Goal: Task Accomplishment & Management: Check status

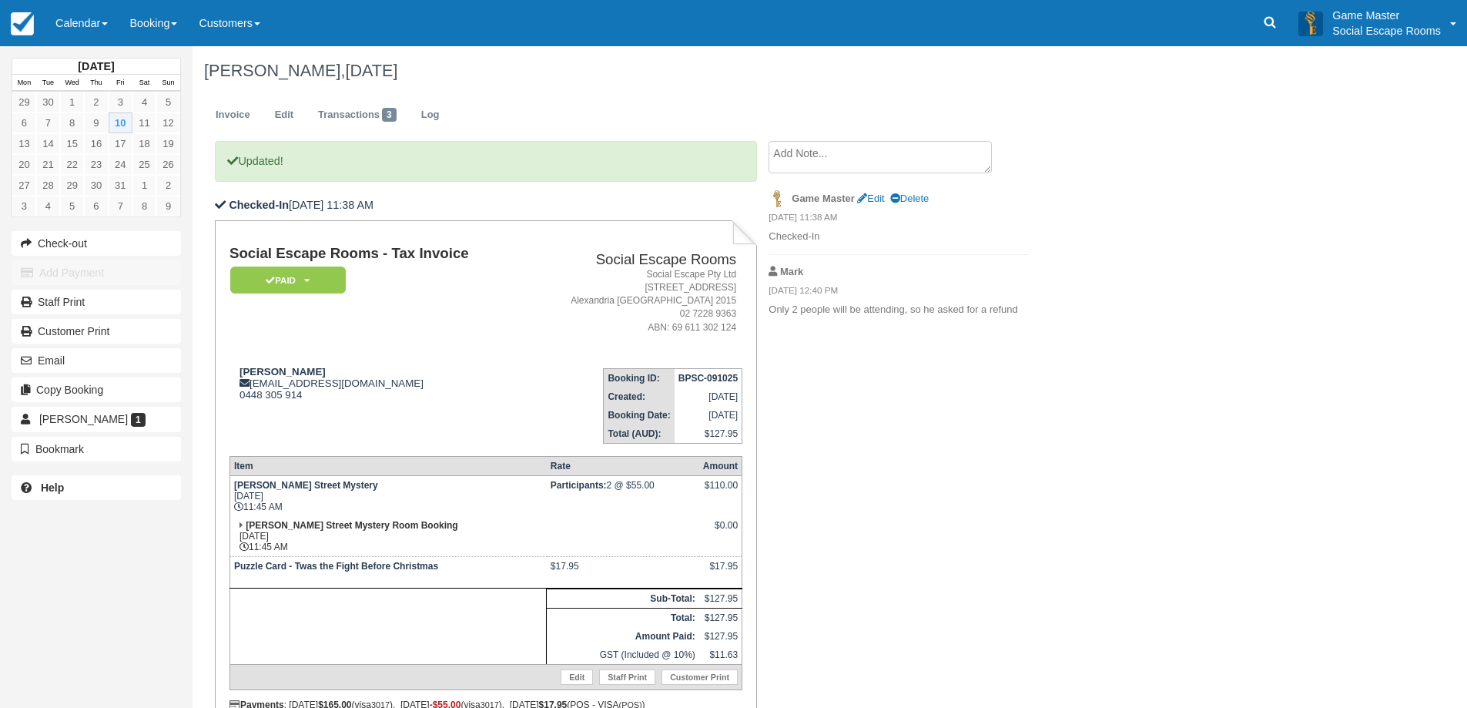
scroll to position [72, 0]
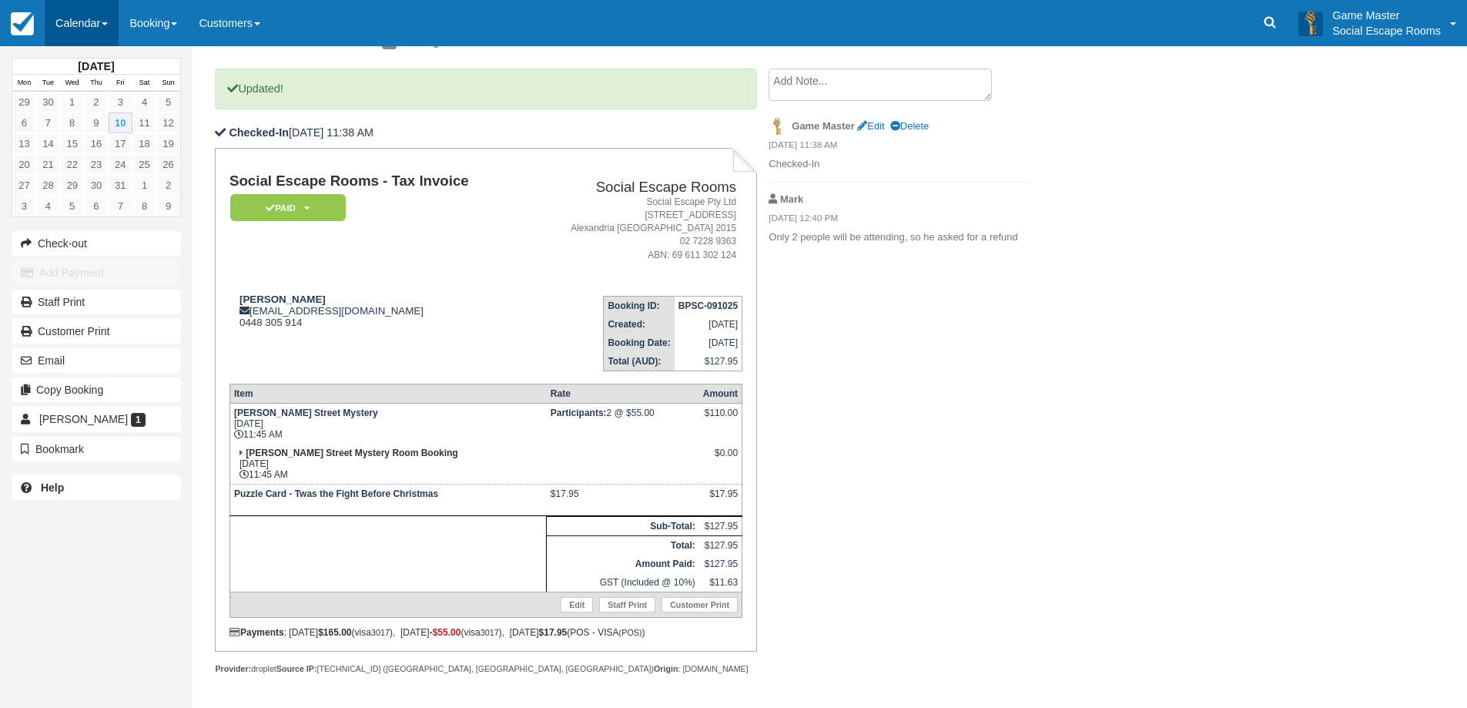
click at [83, 17] on link "Calendar" at bounding box center [82, 23] width 74 height 46
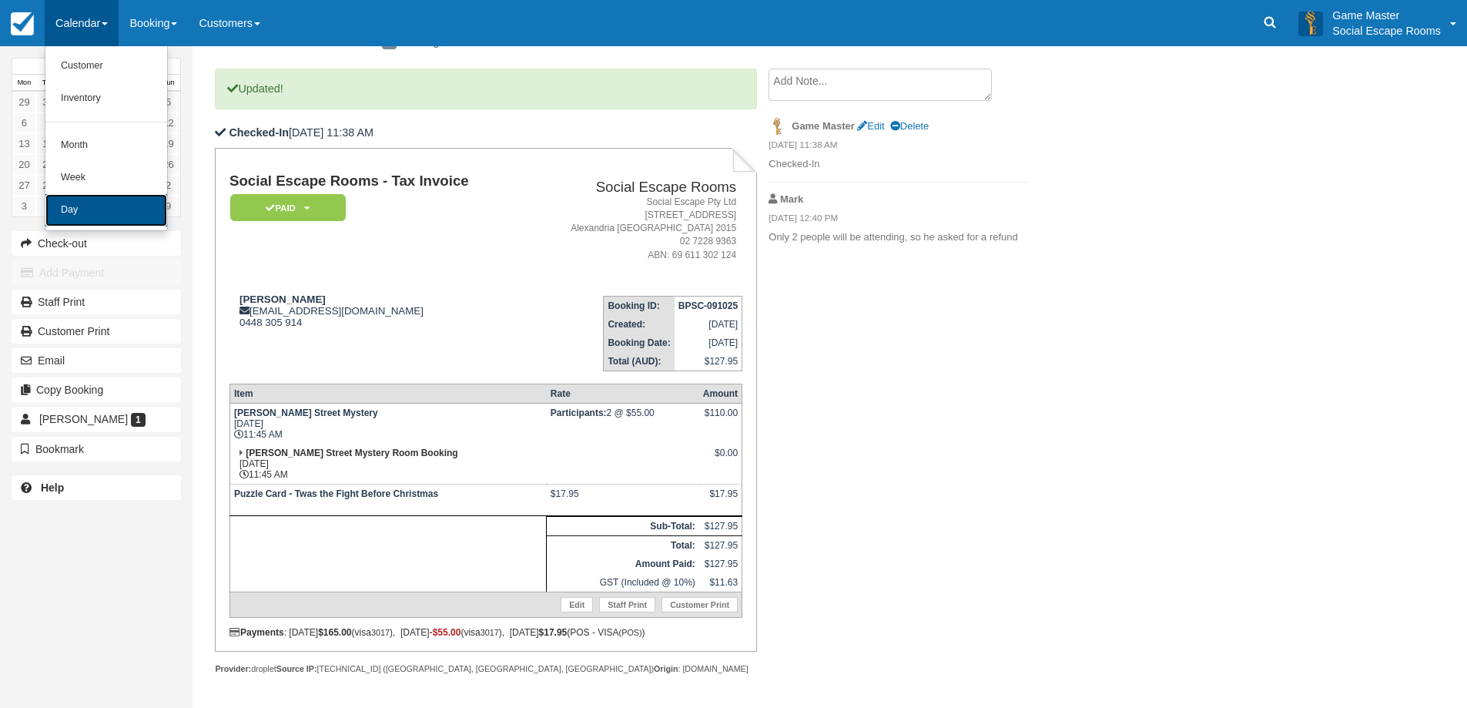
click at [89, 210] on link "Day" at bounding box center [106, 210] width 122 height 32
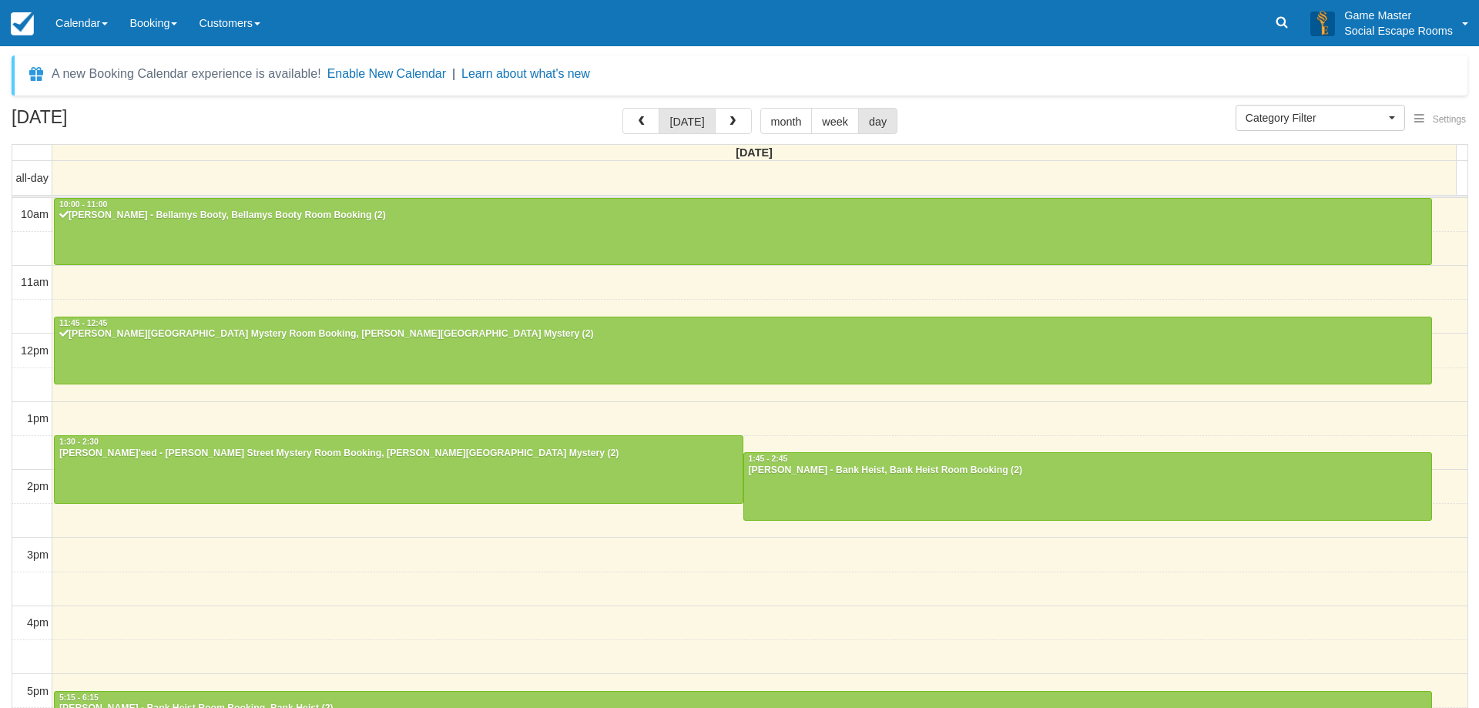
select select
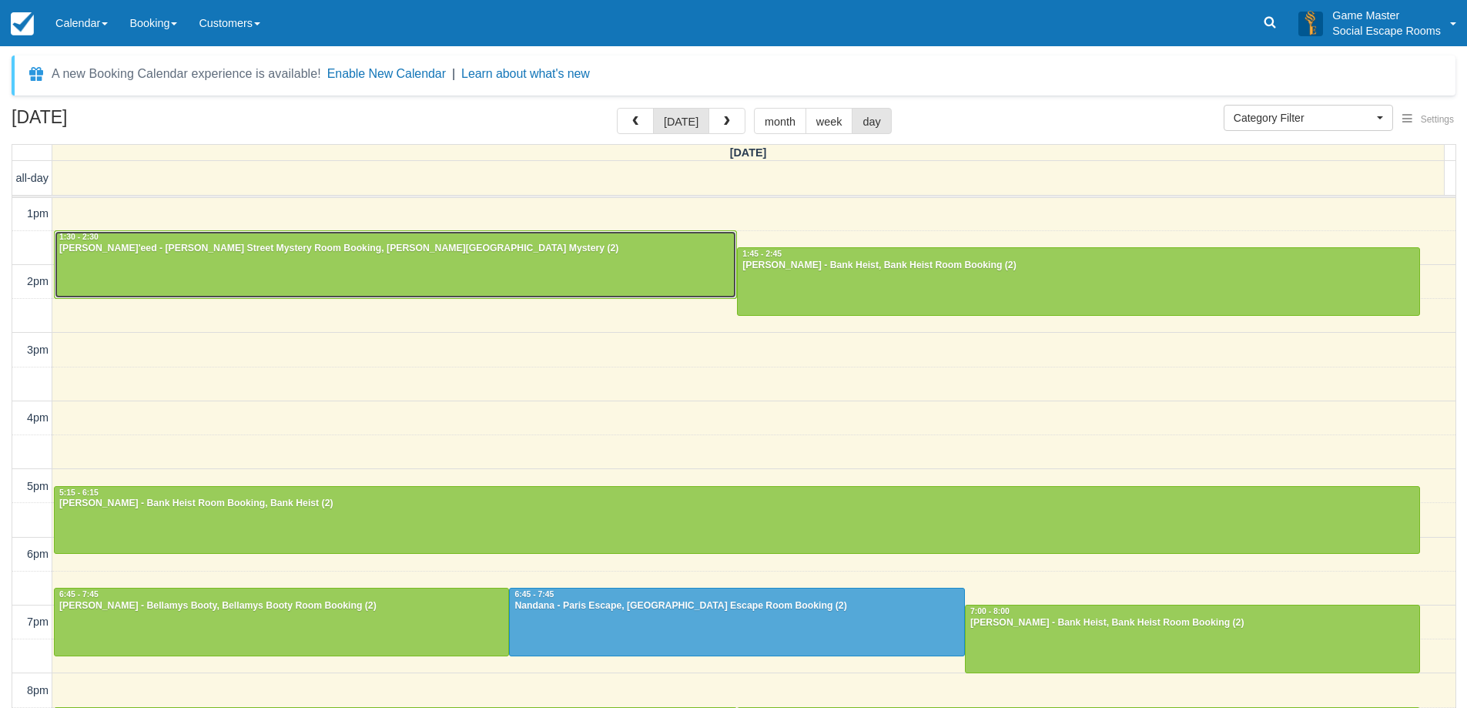
click at [286, 273] on div at bounding box center [396, 264] width 682 height 66
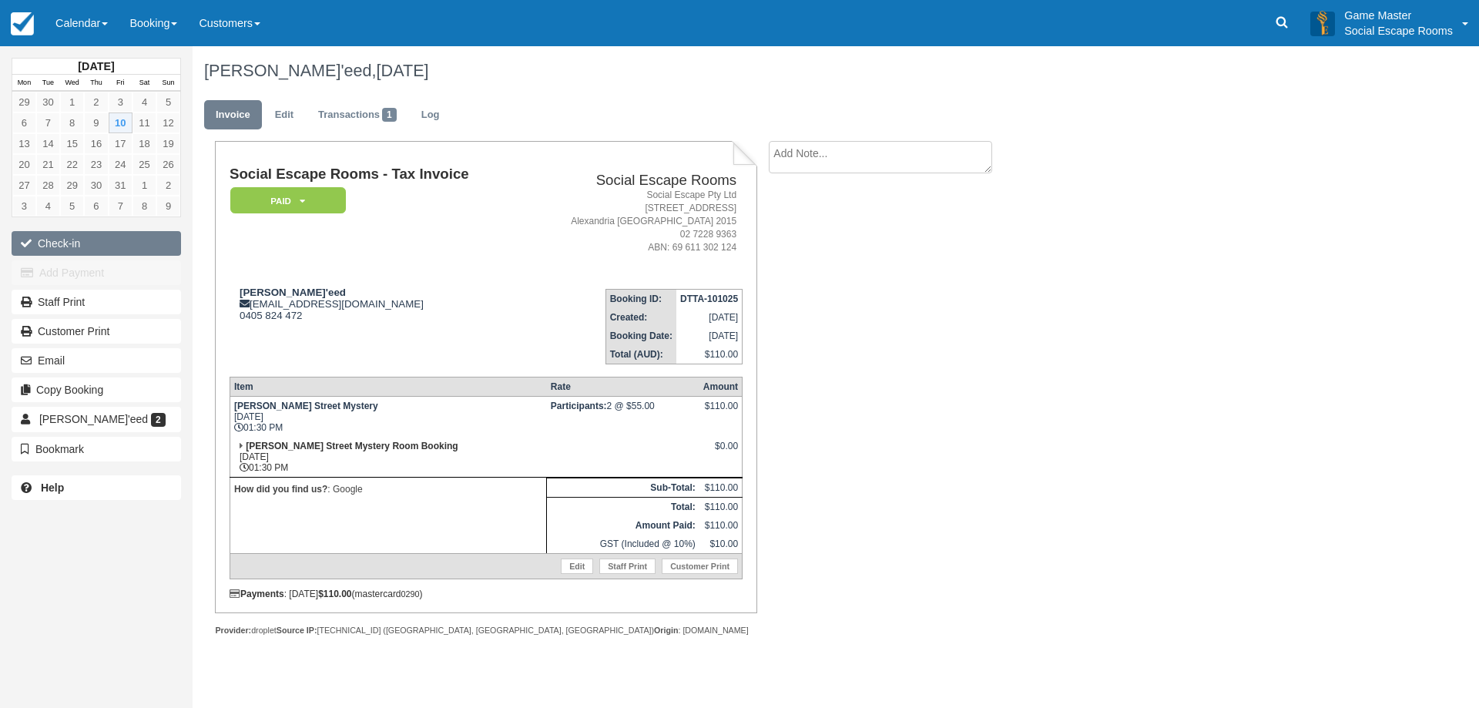
click at [60, 241] on button "Check-in" at bounding box center [96, 243] width 169 height 25
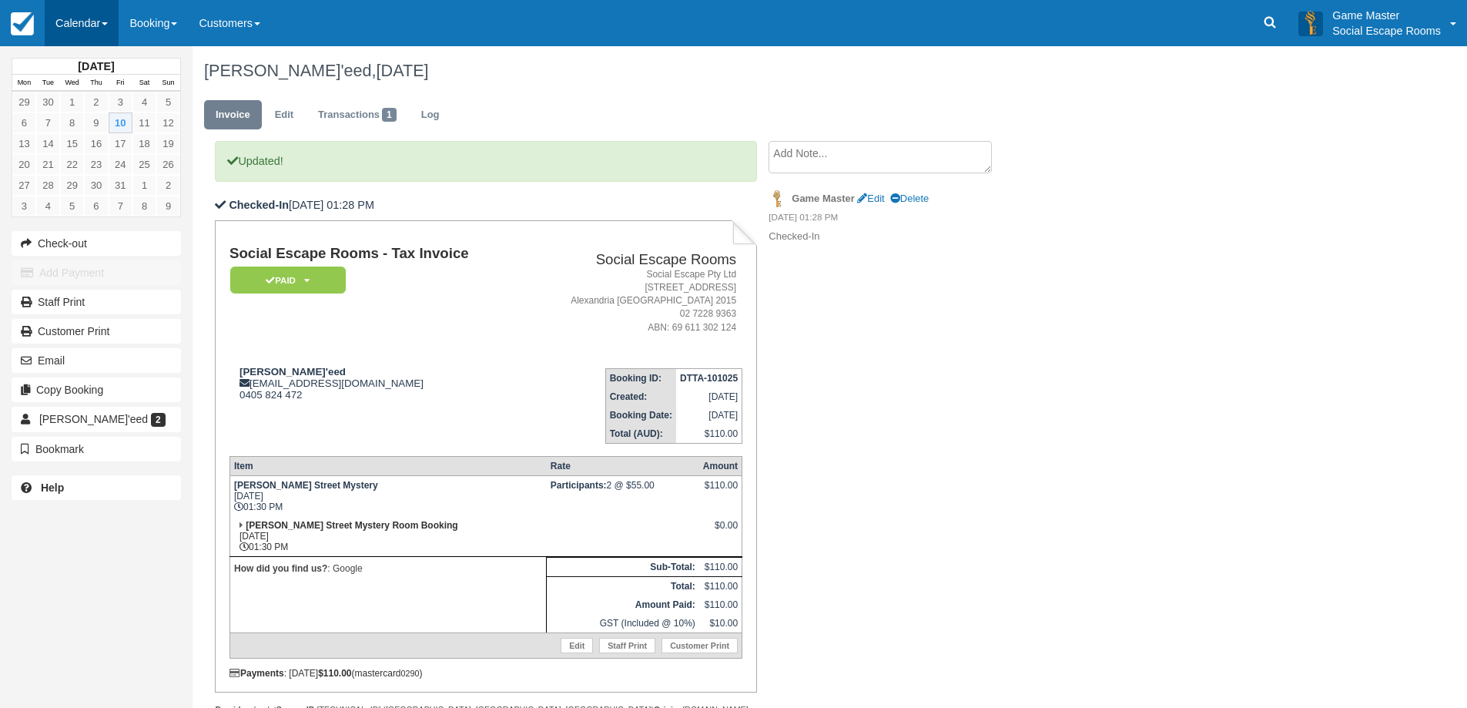
click at [79, 19] on link "Calendar" at bounding box center [82, 23] width 74 height 46
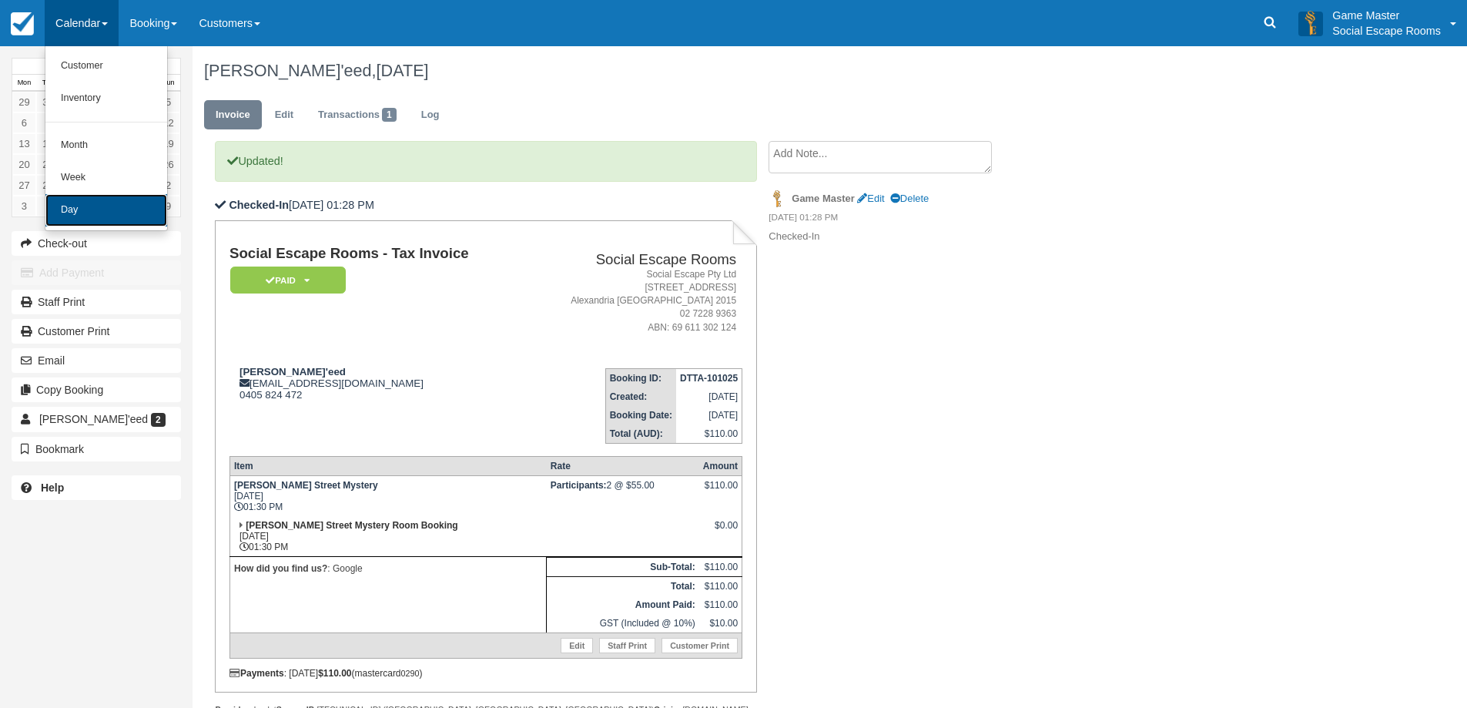
click at [93, 212] on link "Day" at bounding box center [106, 210] width 122 height 32
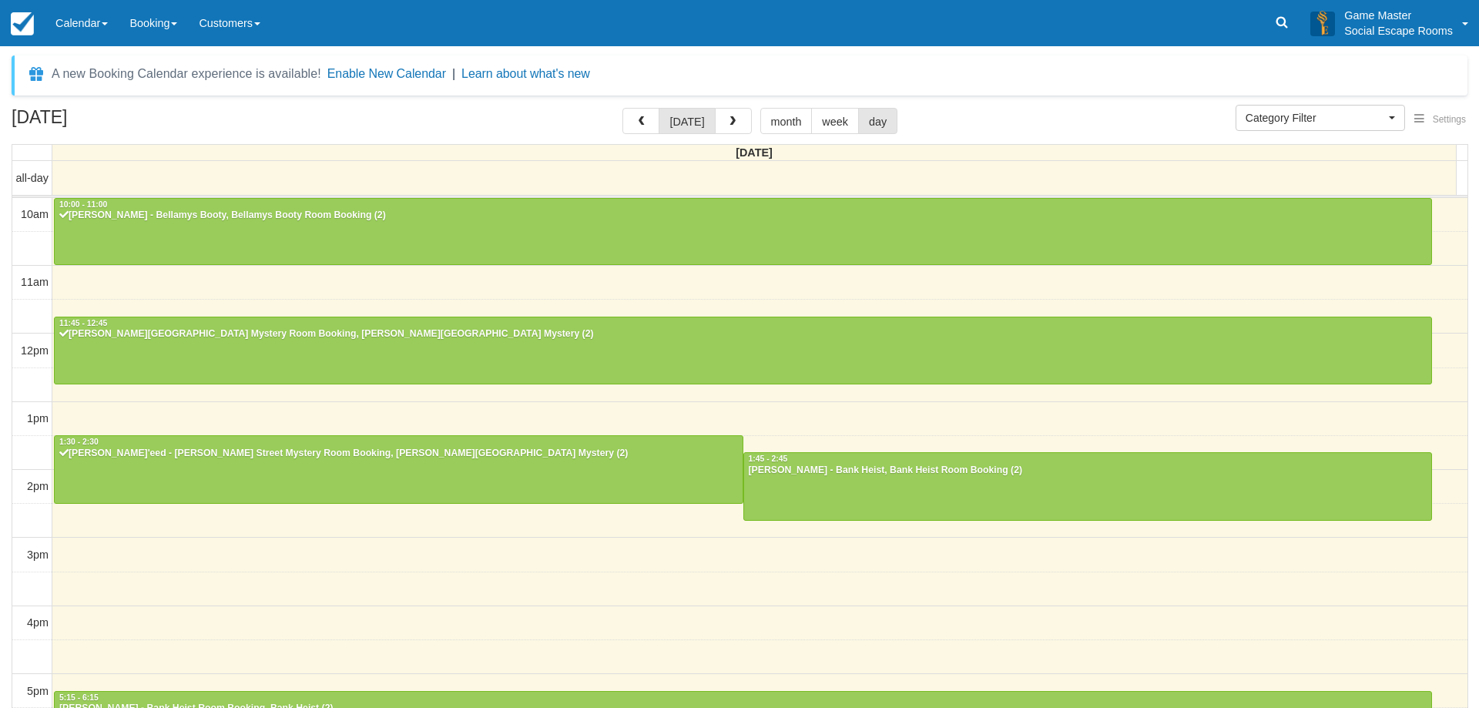
select select
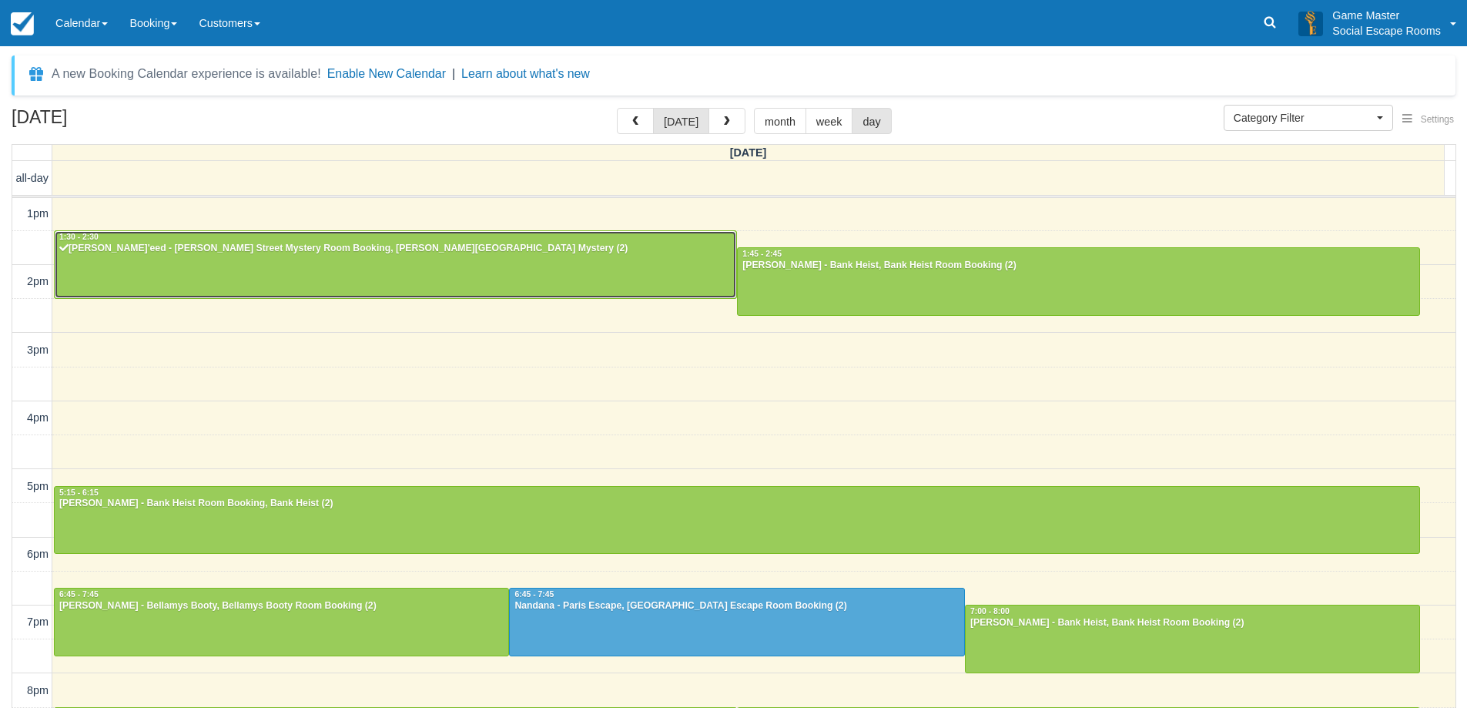
click at [206, 266] on div at bounding box center [396, 264] width 682 height 66
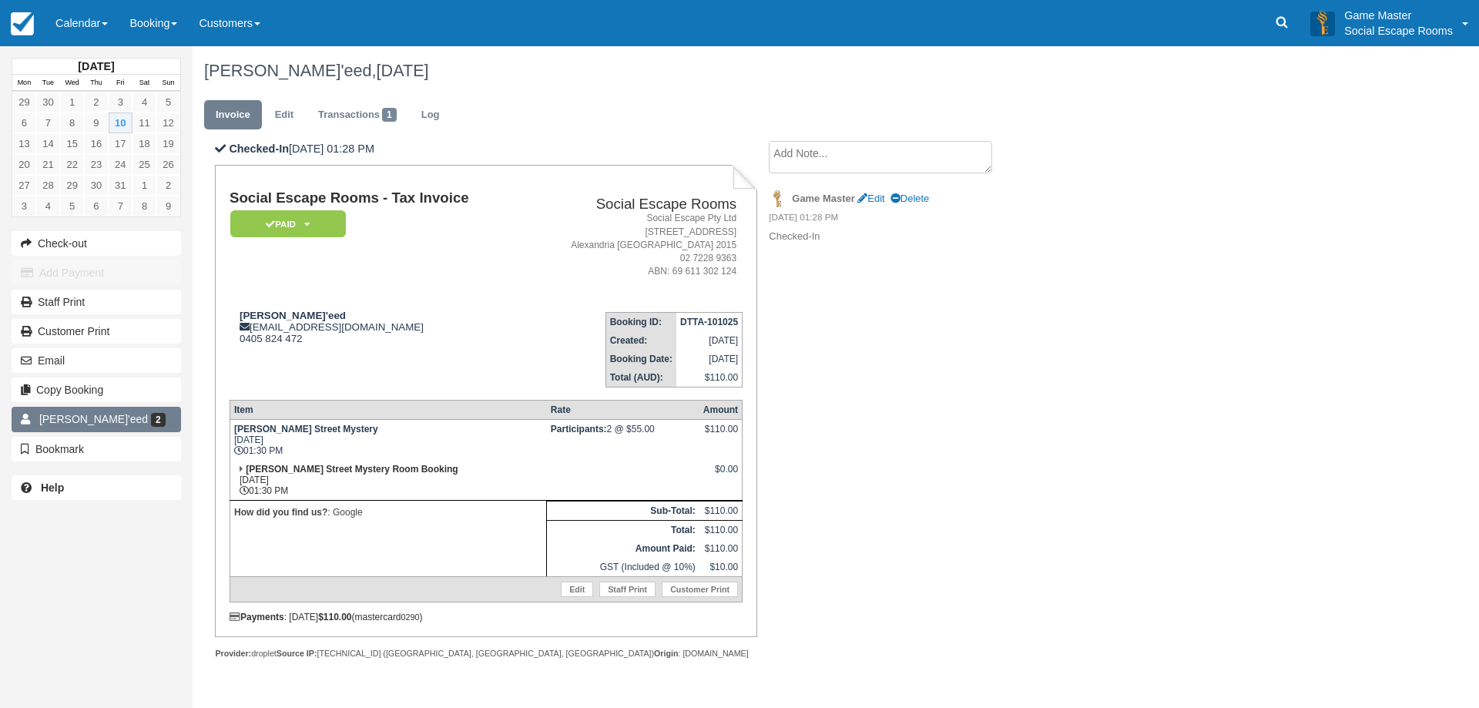
click at [62, 419] on span "Collis Ta'eed" at bounding box center [93, 419] width 109 height 12
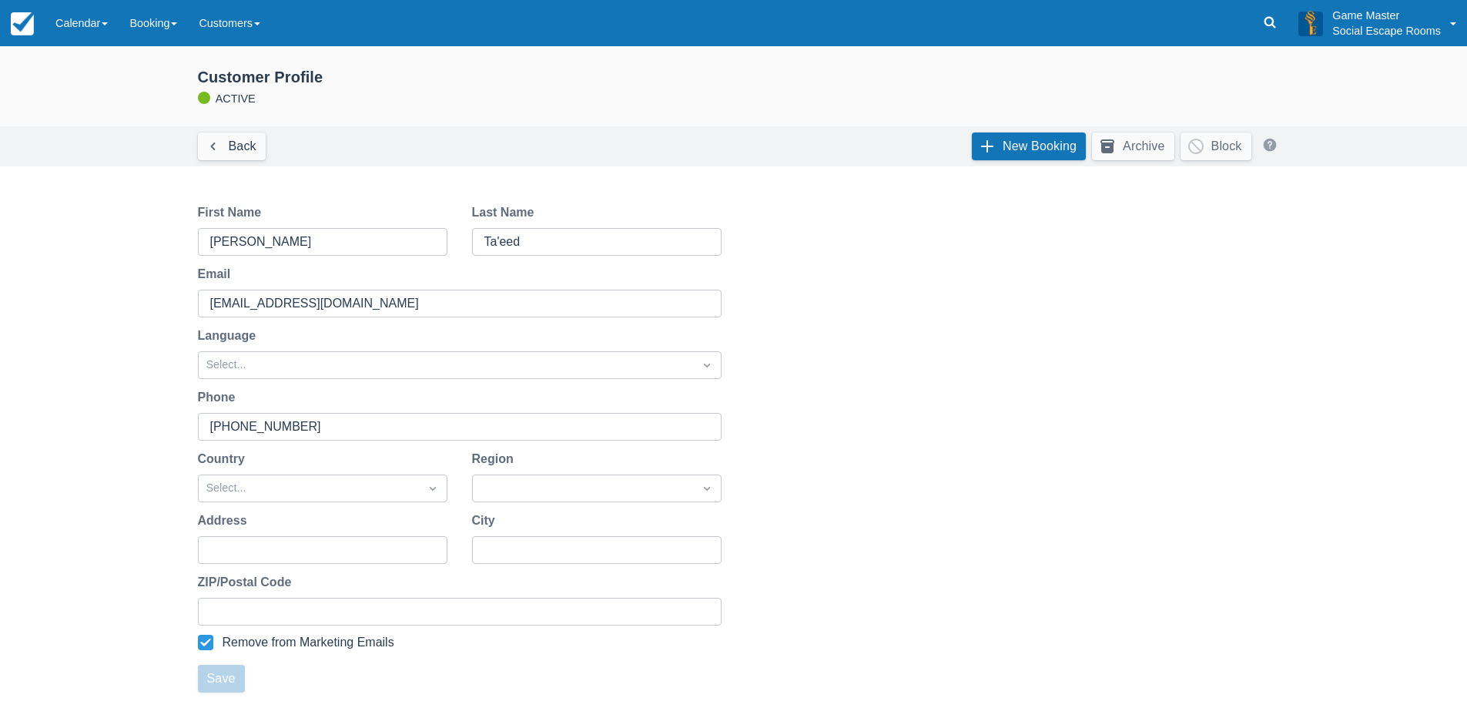
scroll to position [277, 0]
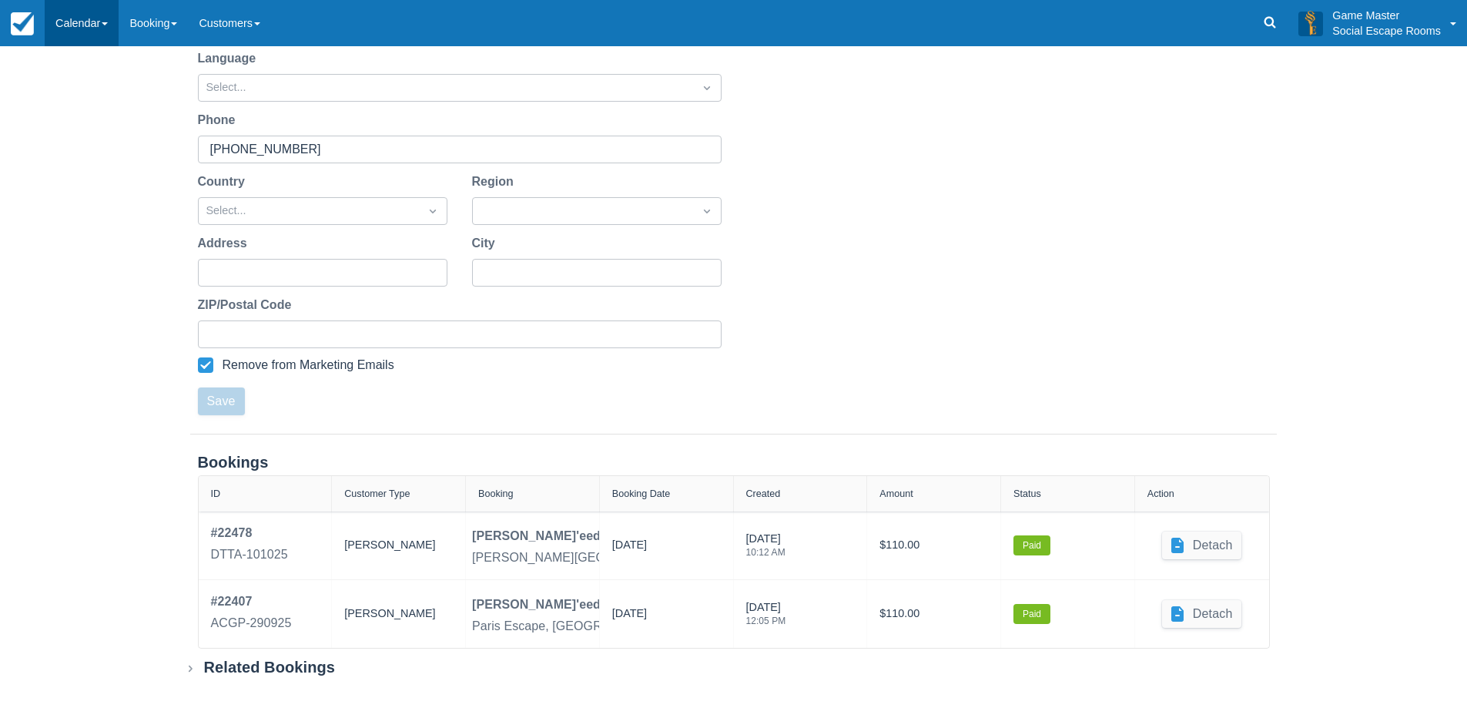
click at [77, 23] on link "Calendar" at bounding box center [82, 23] width 74 height 46
click at [102, 206] on link "Day" at bounding box center [106, 210] width 122 height 32
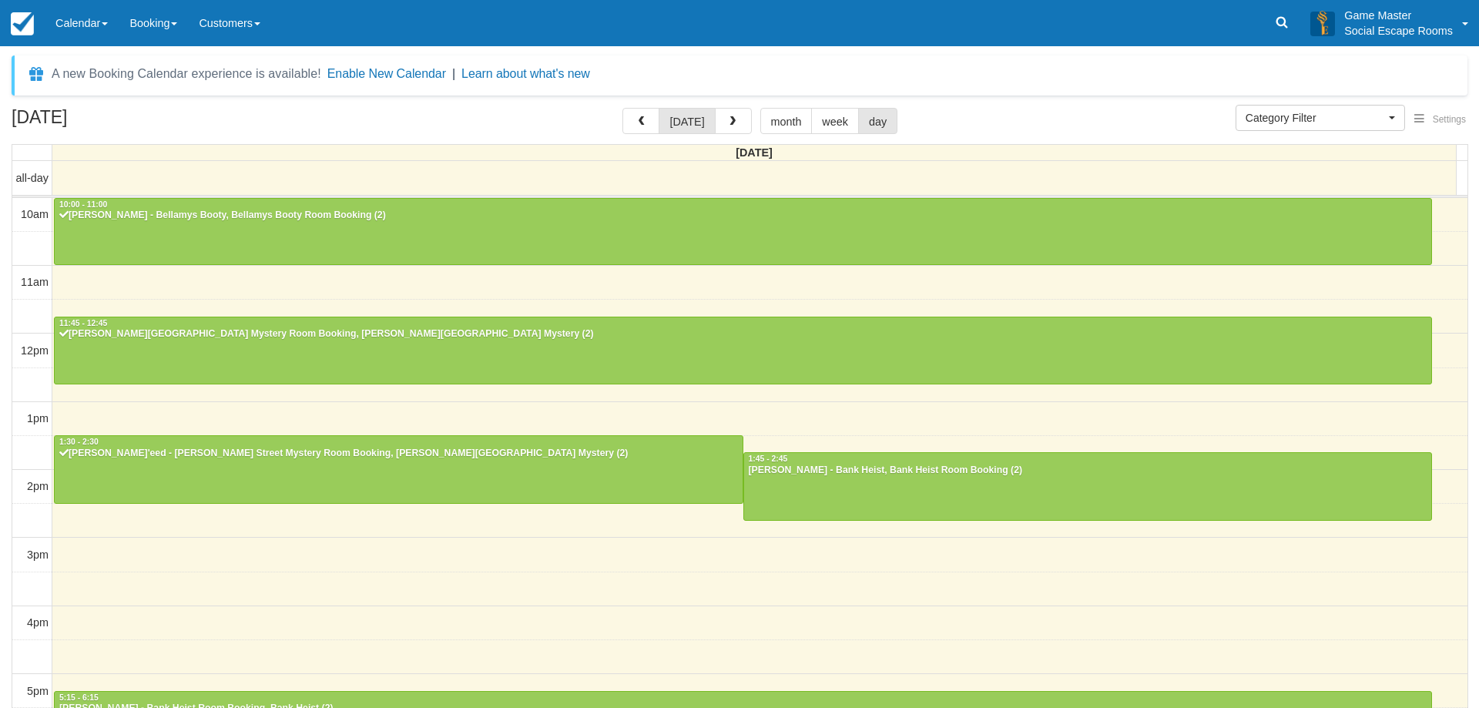
select select
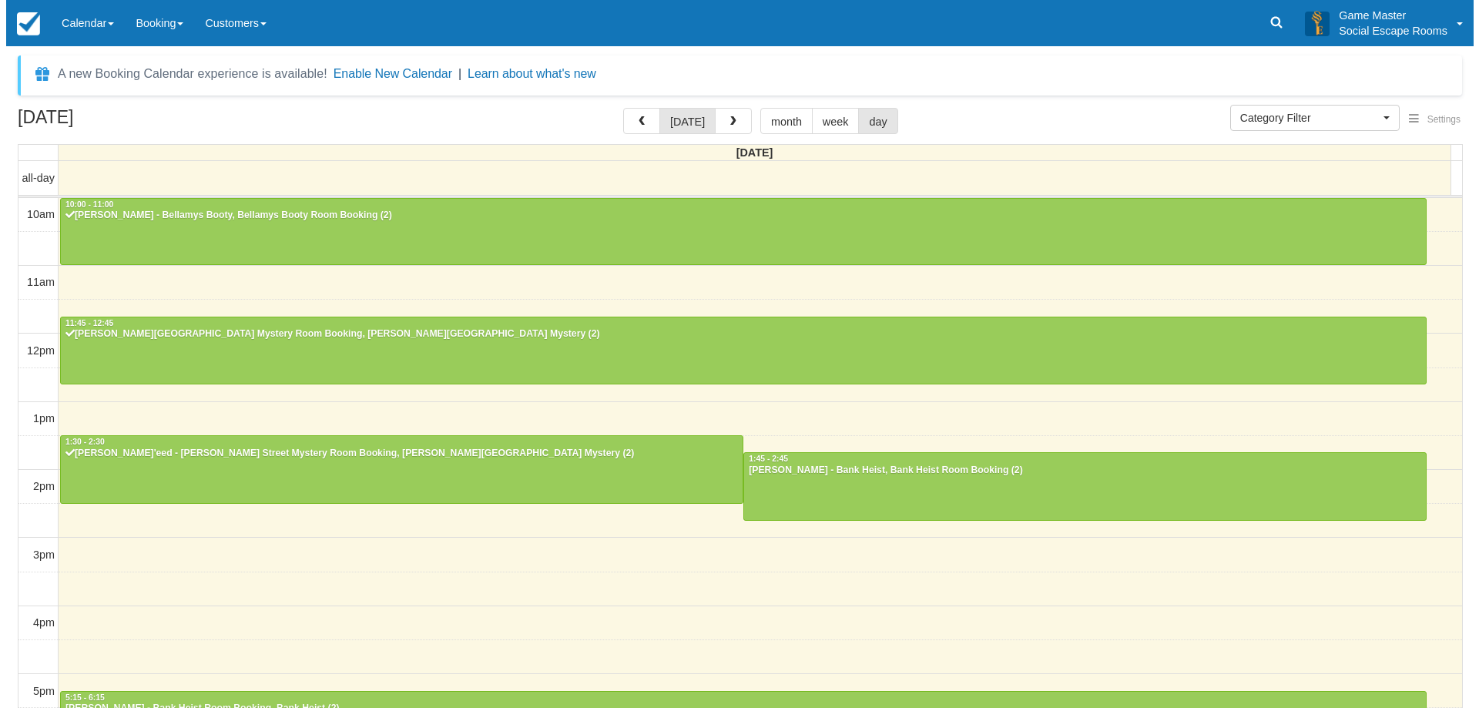
scroll to position [205, 0]
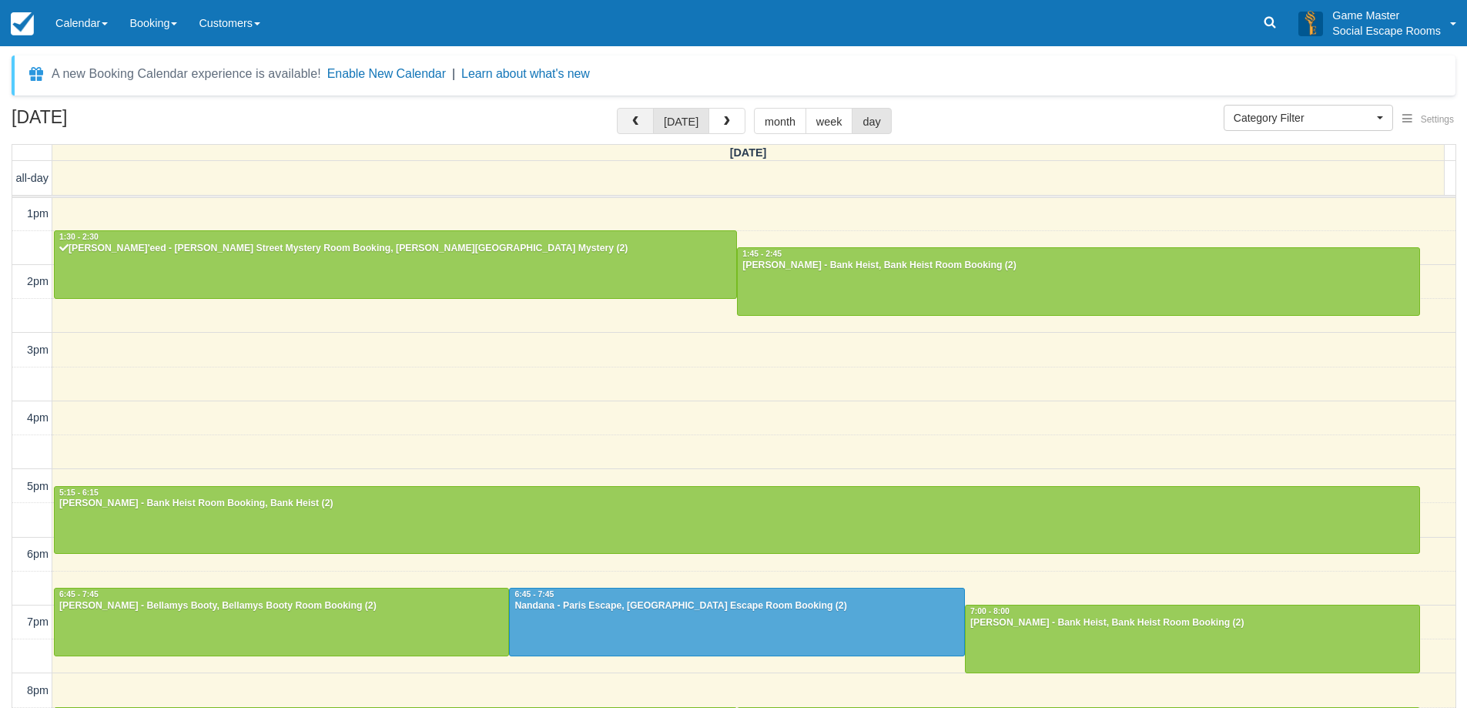
click at [637, 125] on span "button" at bounding box center [635, 121] width 11 height 11
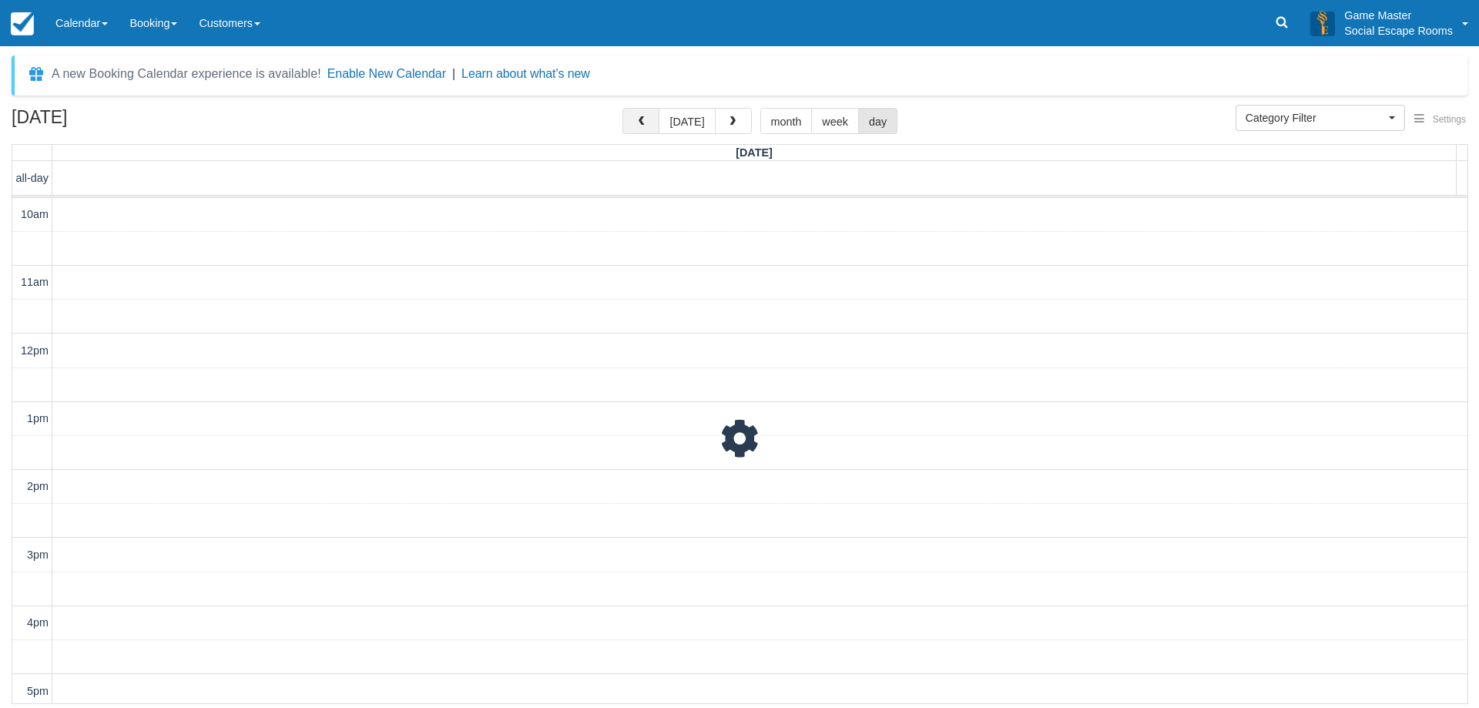
scroll to position [205, 0]
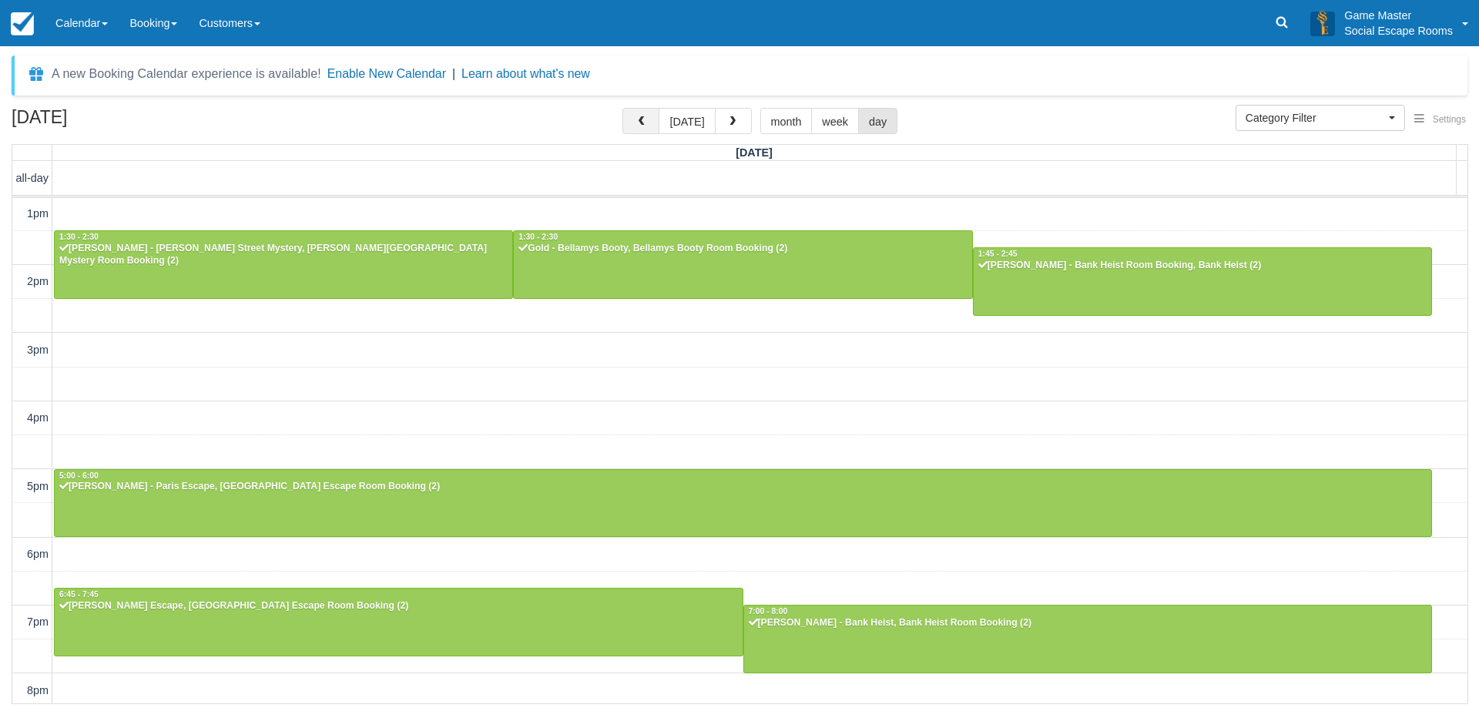
click at [636, 119] on button "button" at bounding box center [640, 121] width 37 height 26
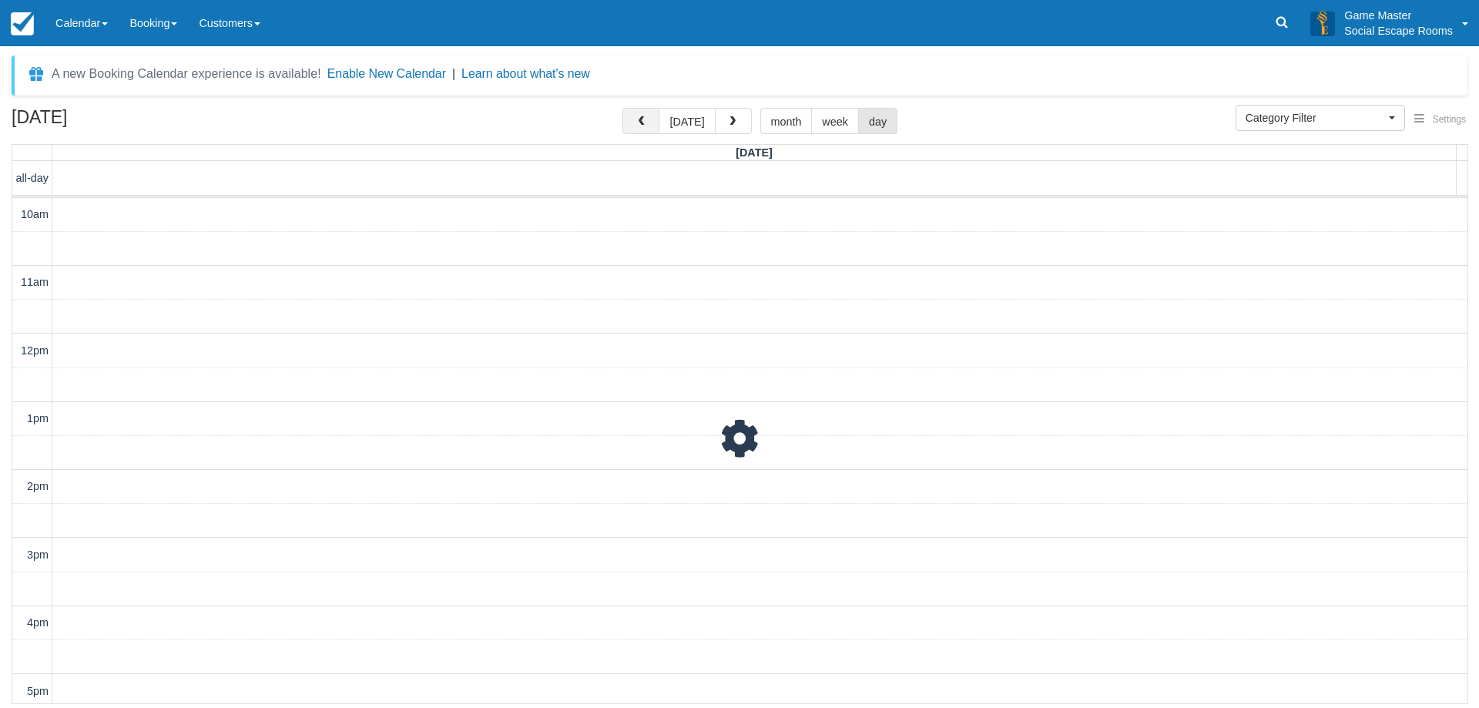
scroll to position [205, 0]
click at [636, 119] on button "button" at bounding box center [640, 121] width 37 height 26
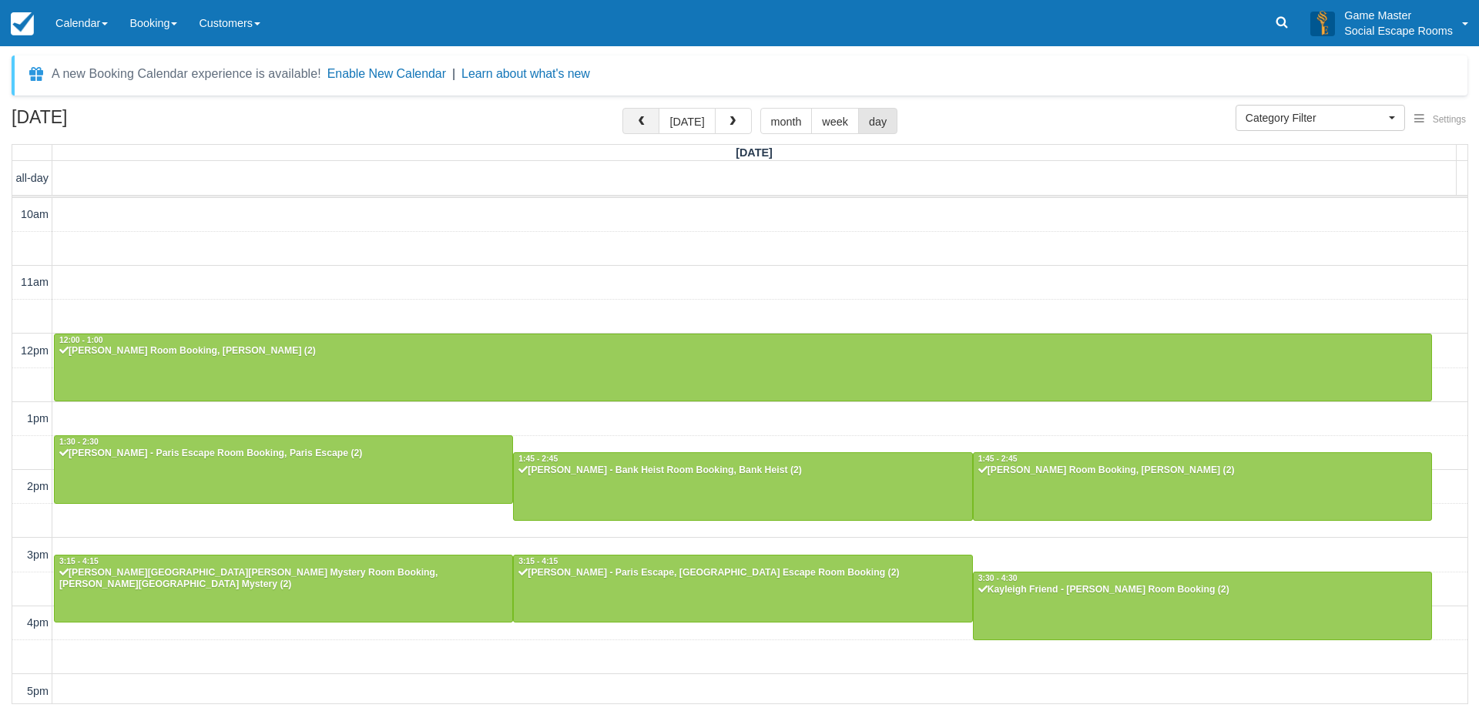
scroll to position [205, 0]
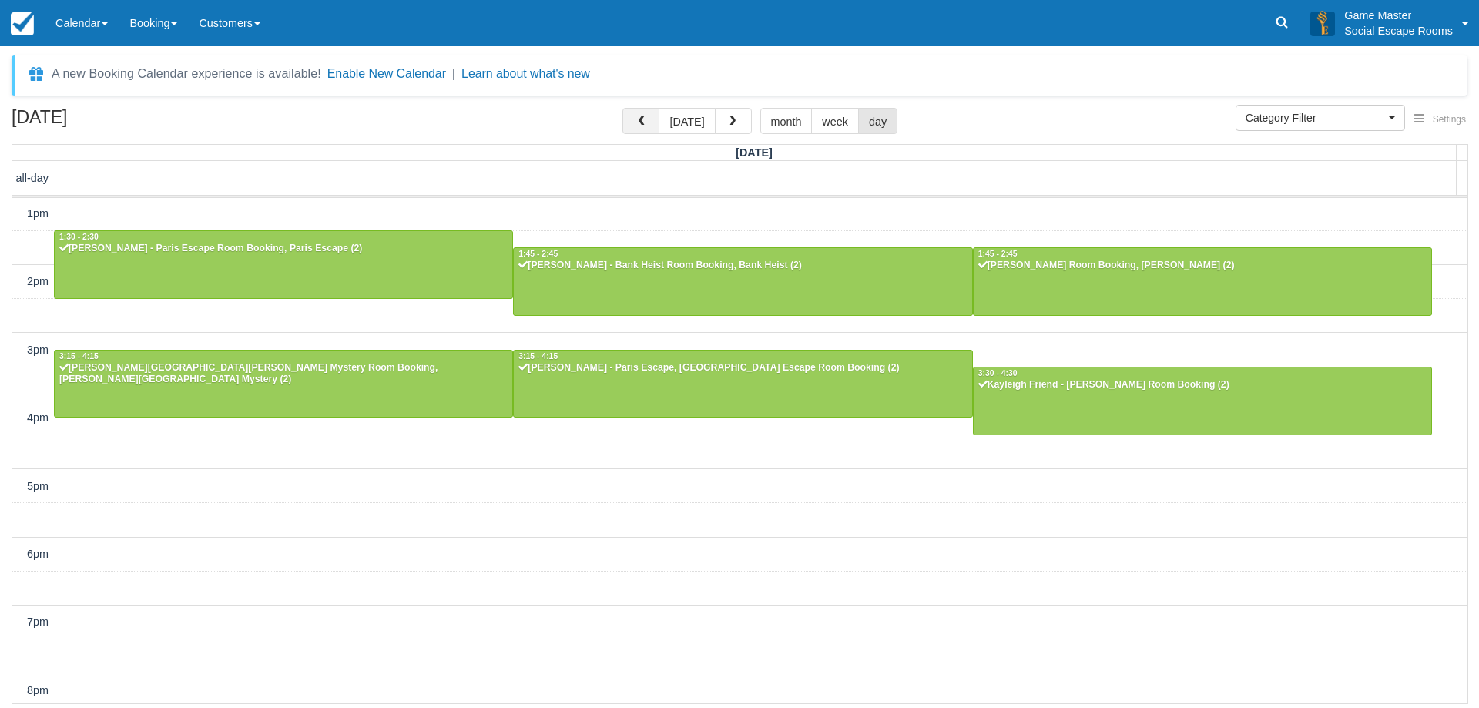
click at [636, 119] on button "button" at bounding box center [640, 121] width 37 height 26
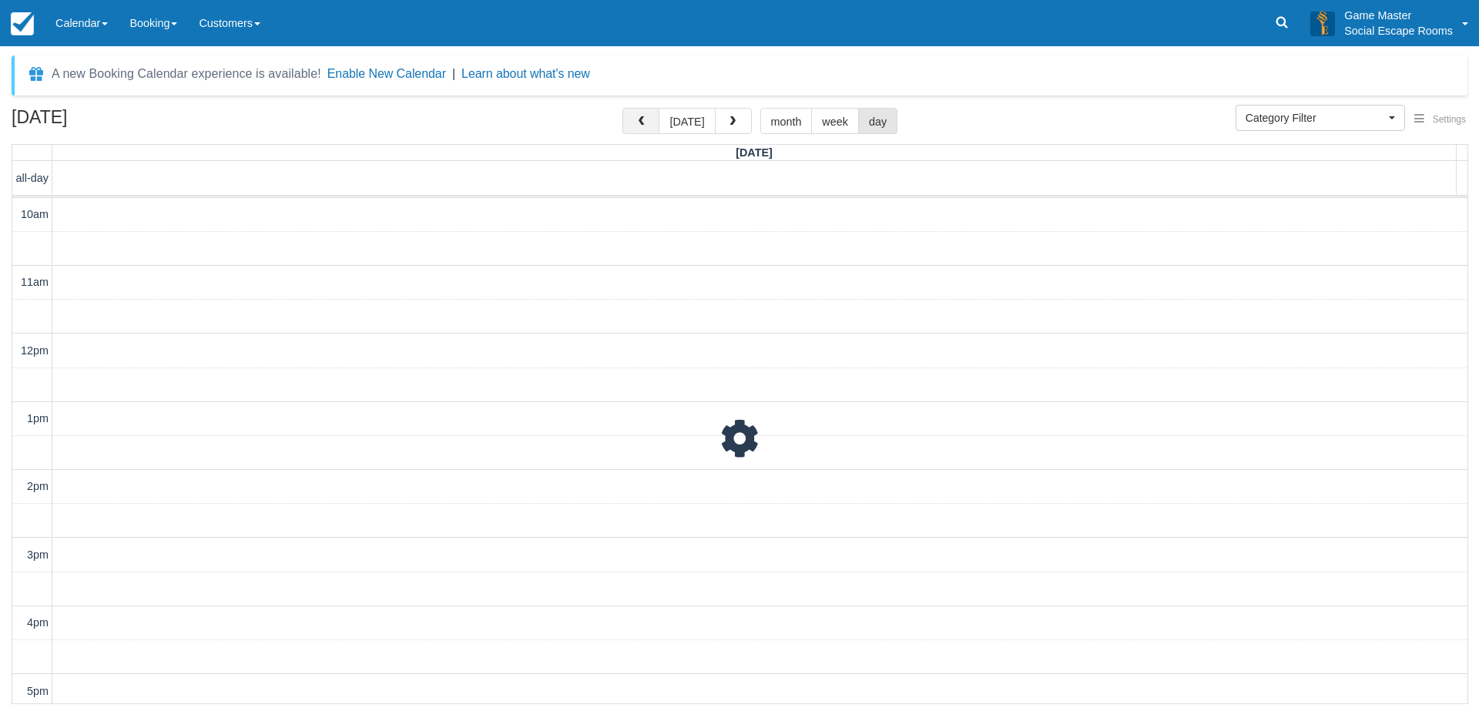
click at [636, 119] on button "button" at bounding box center [640, 121] width 37 height 26
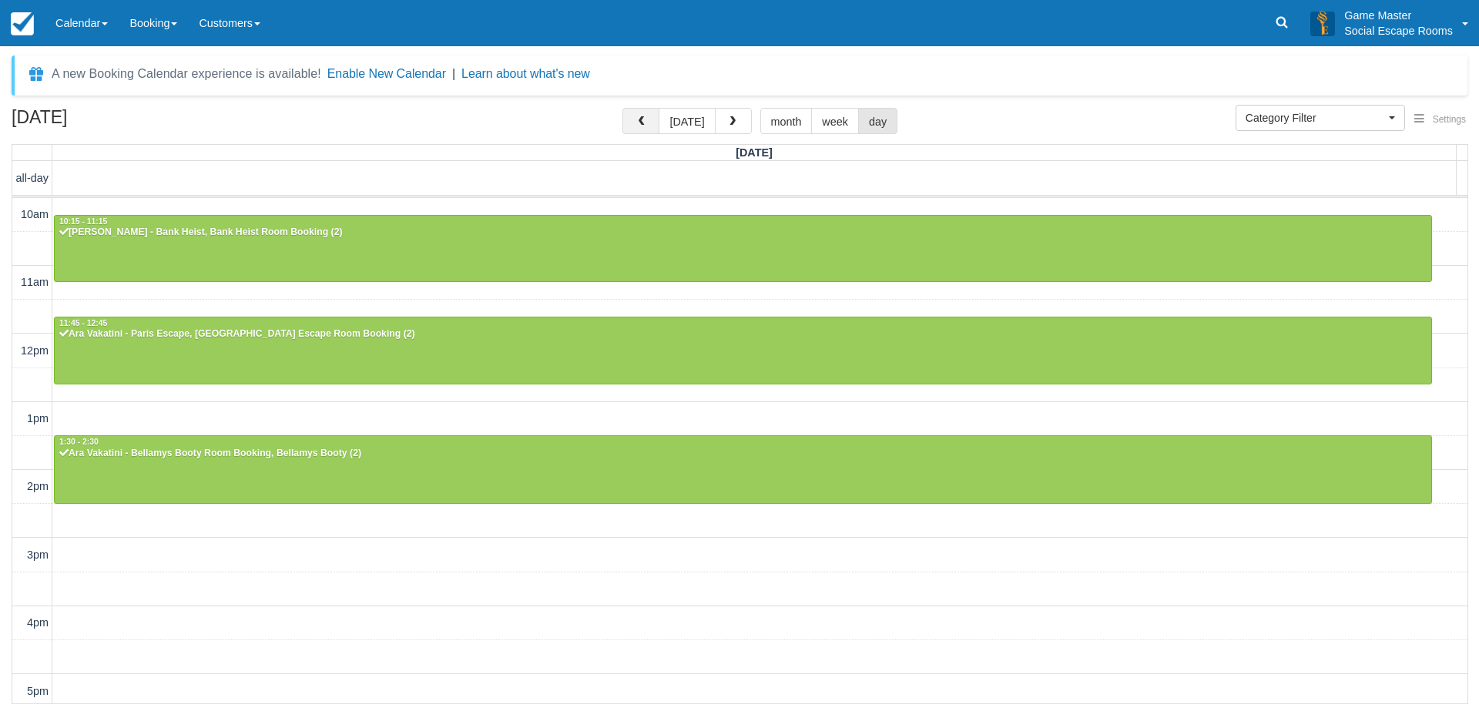
click at [636, 119] on button "button" at bounding box center [640, 121] width 37 height 26
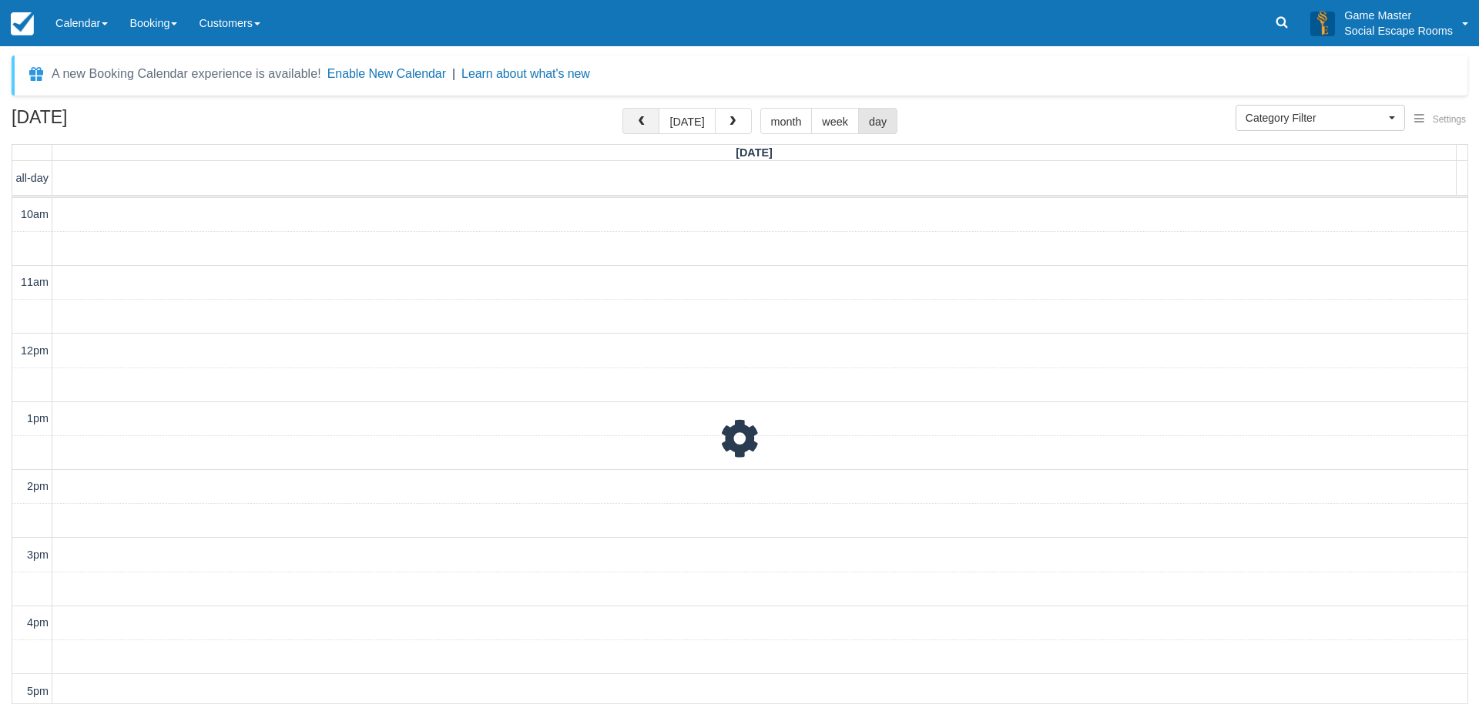
click at [636, 119] on button "button" at bounding box center [640, 121] width 37 height 26
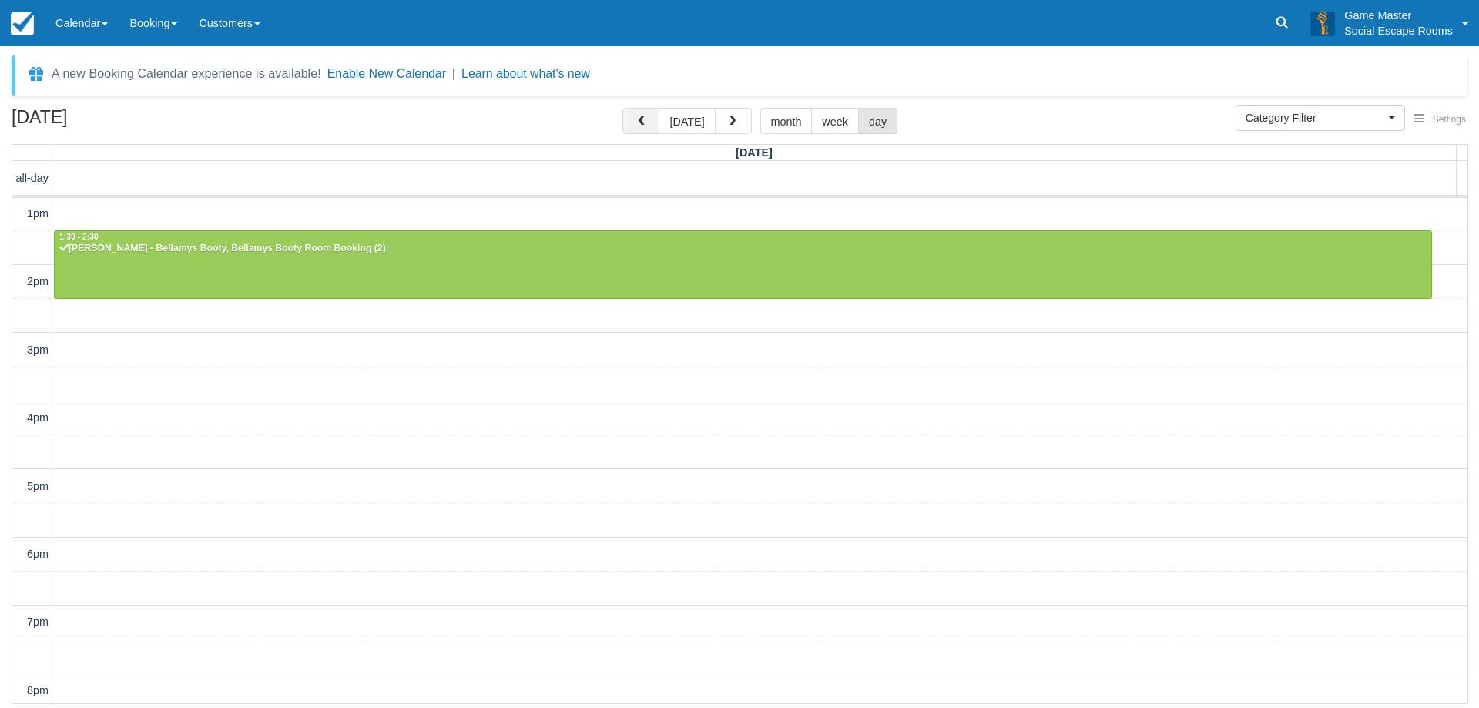
click at [636, 119] on button "button" at bounding box center [640, 121] width 37 height 26
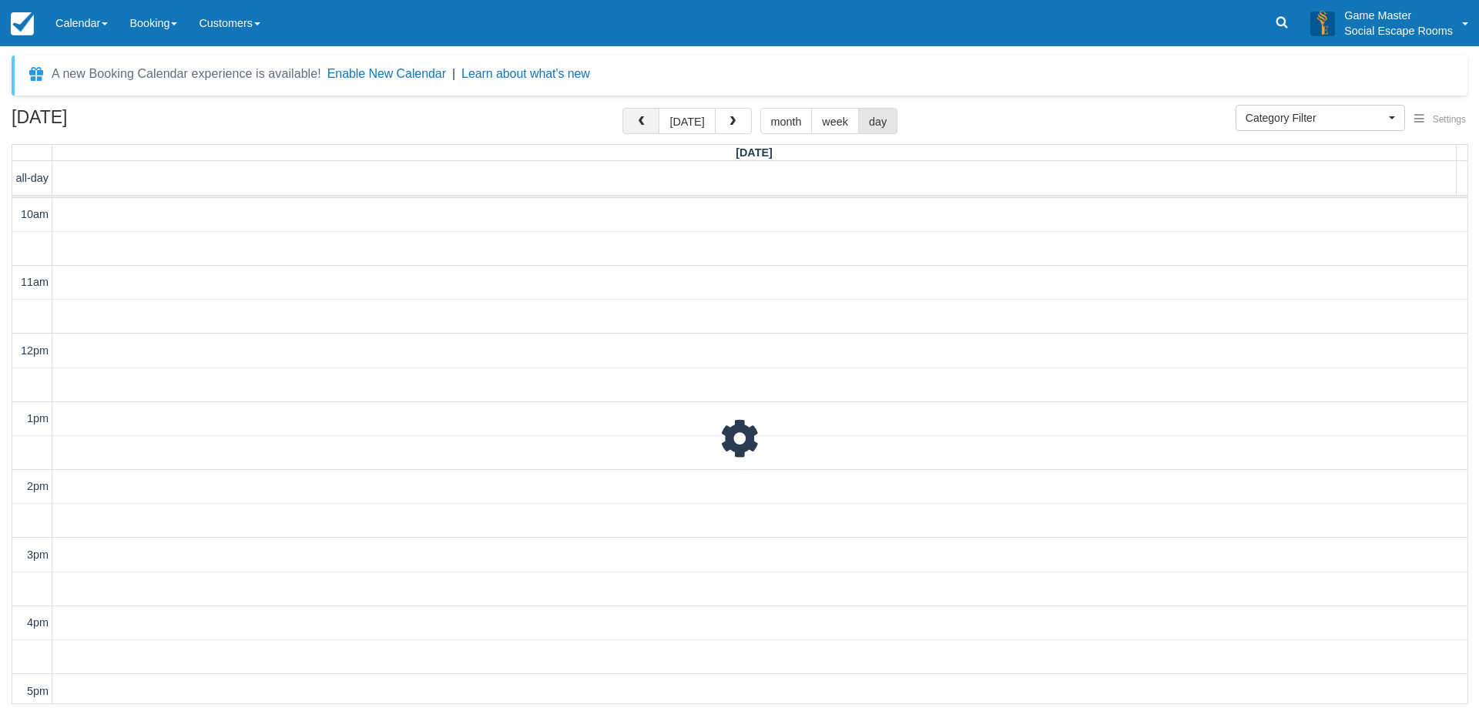
scroll to position [205, 0]
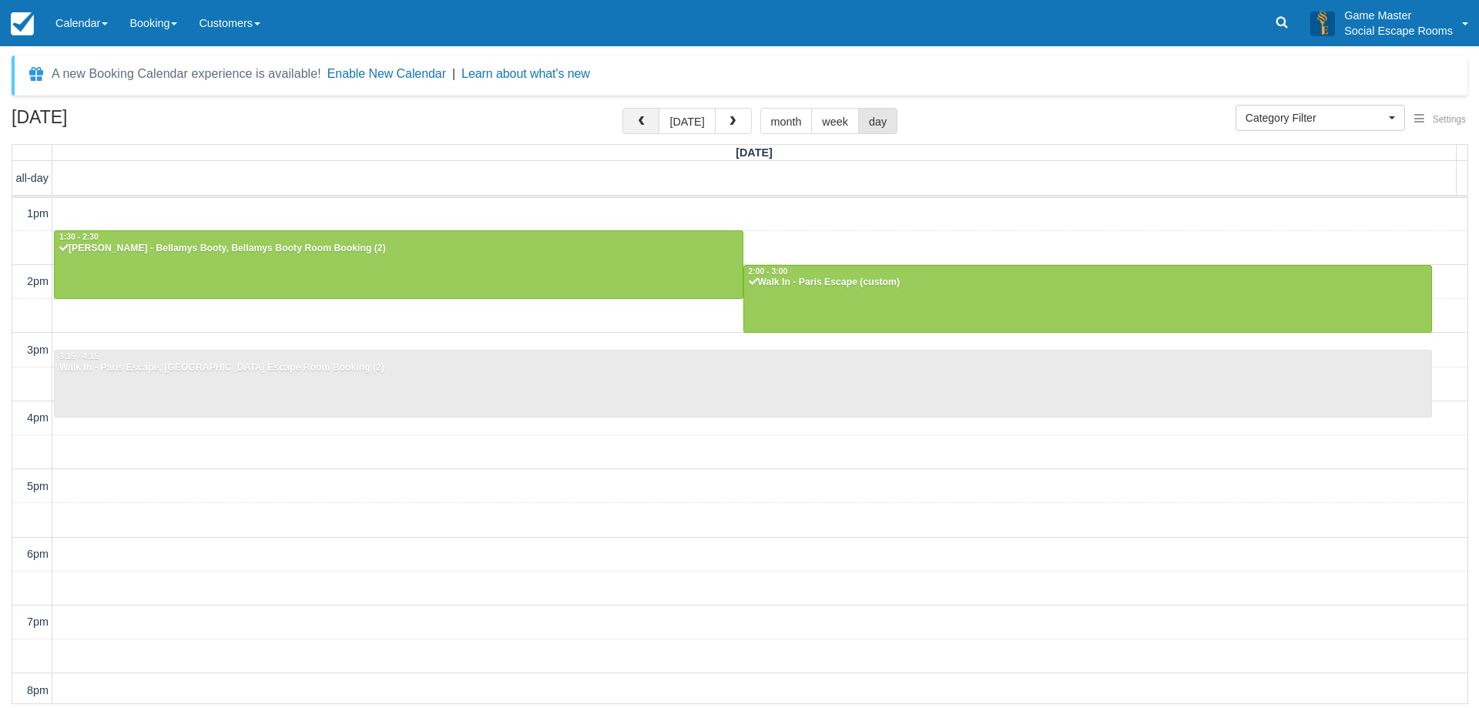
click at [636, 119] on button "button" at bounding box center [640, 121] width 37 height 26
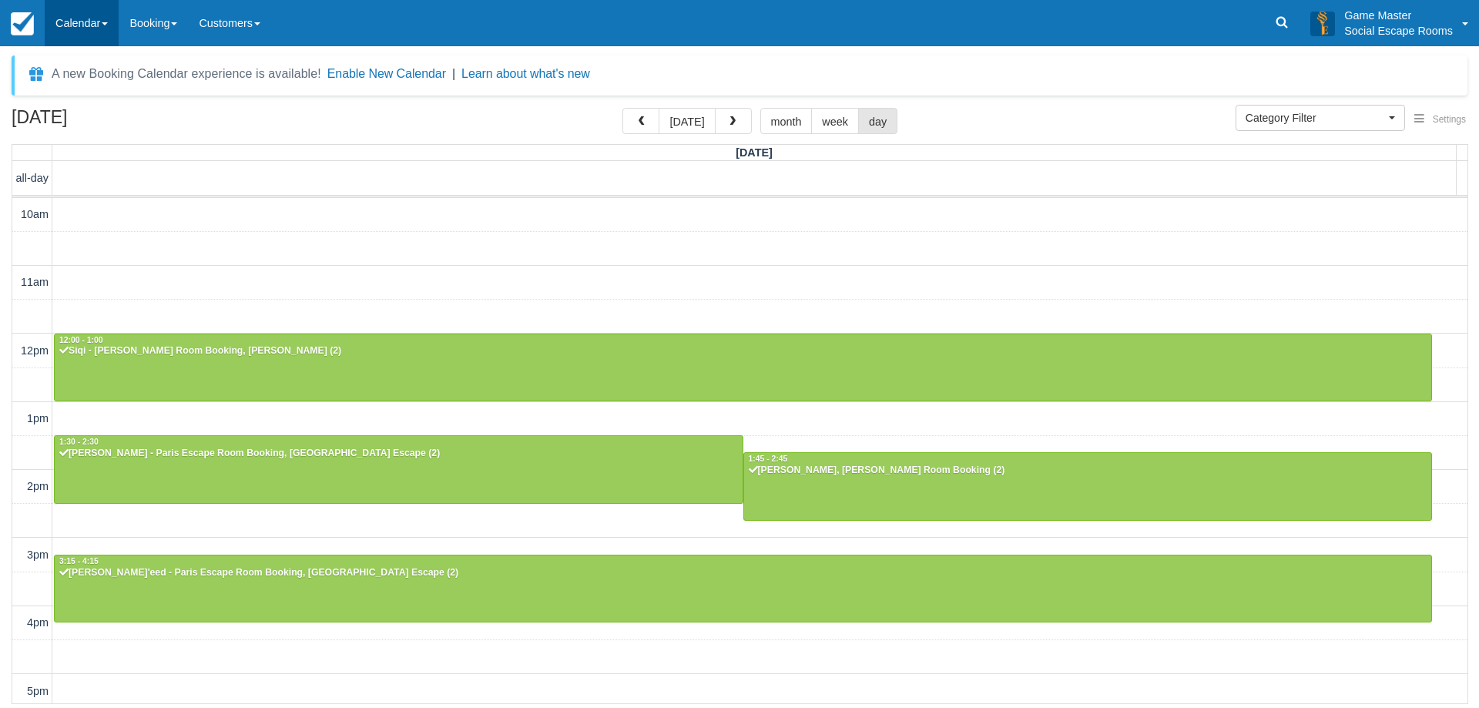
click at [93, 17] on link "Calendar" at bounding box center [82, 23] width 74 height 46
click at [77, 215] on link "Day" at bounding box center [106, 210] width 122 height 32
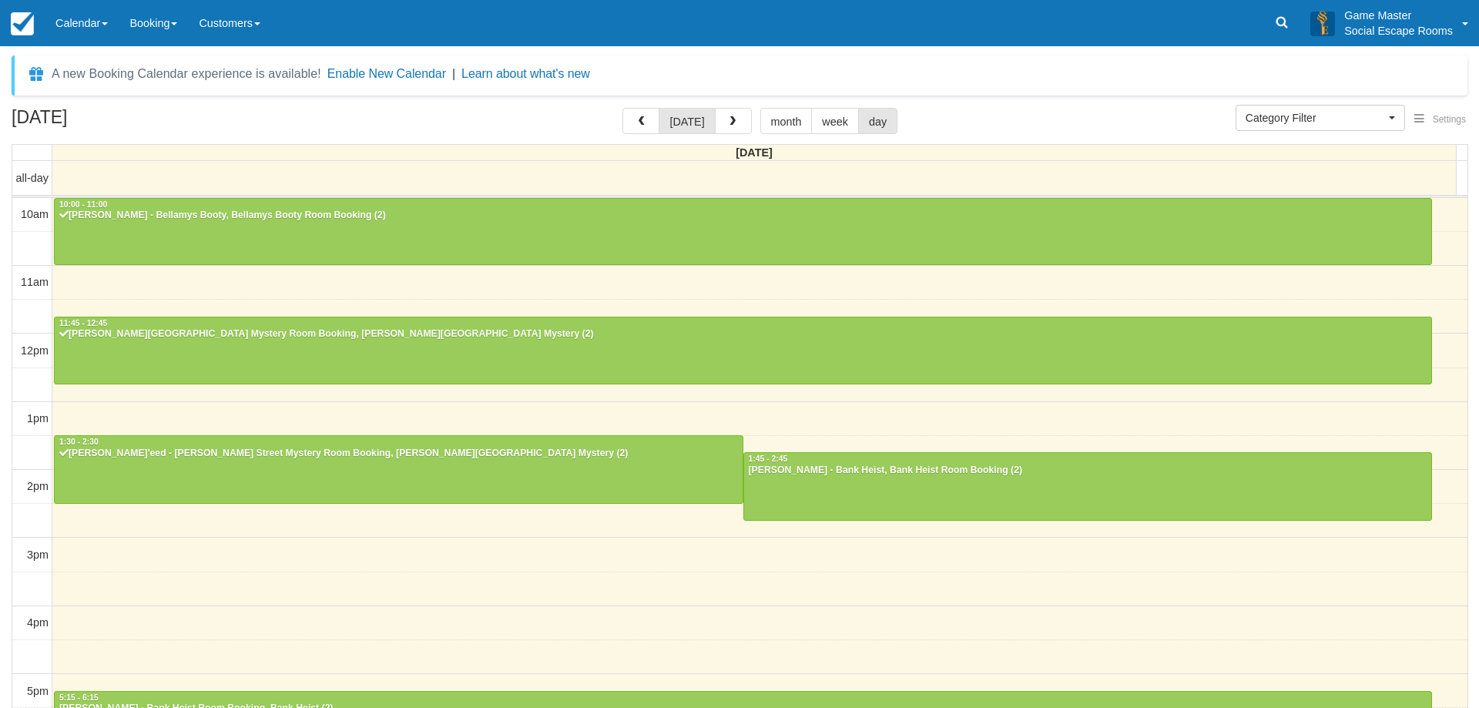
select select
click at [73, 22] on link "Calendar" at bounding box center [82, 23] width 74 height 46
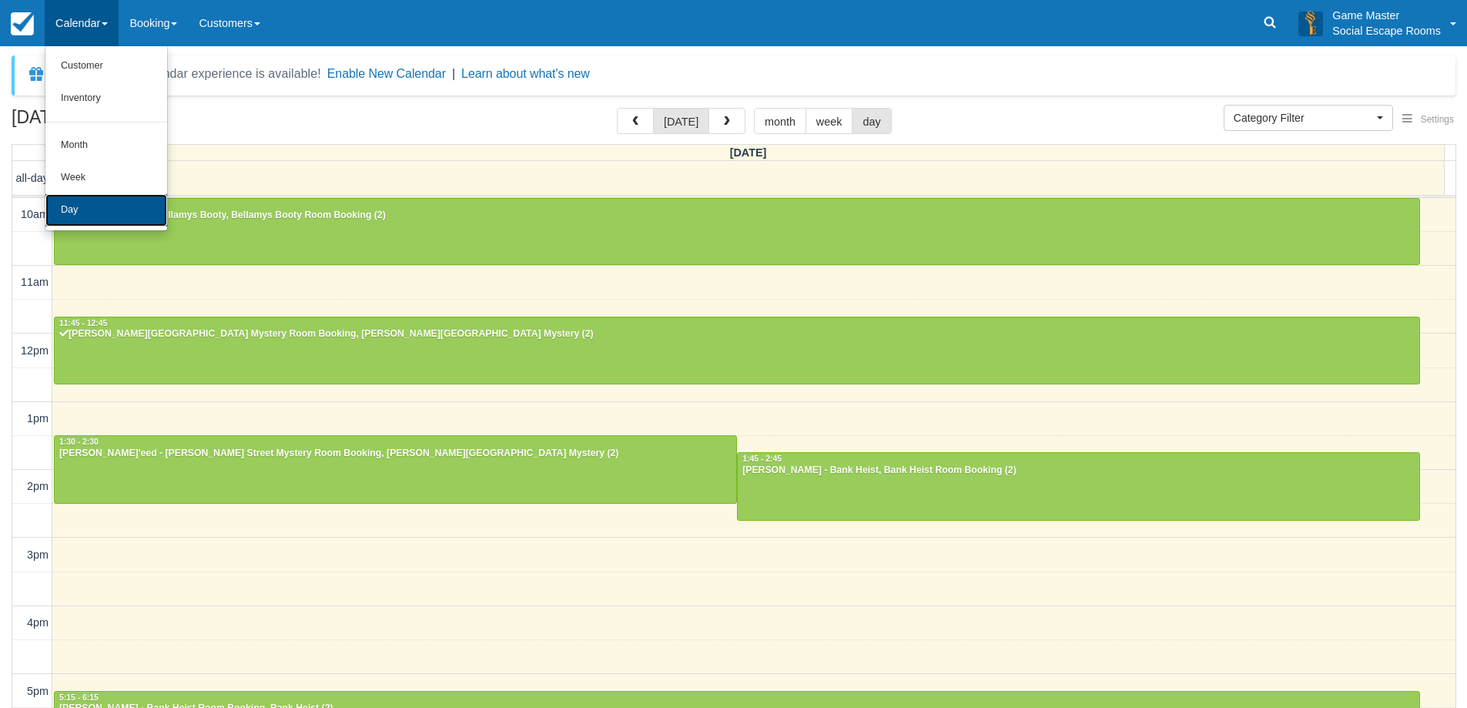
click at [105, 207] on link "Day" at bounding box center [106, 210] width 122 height 32
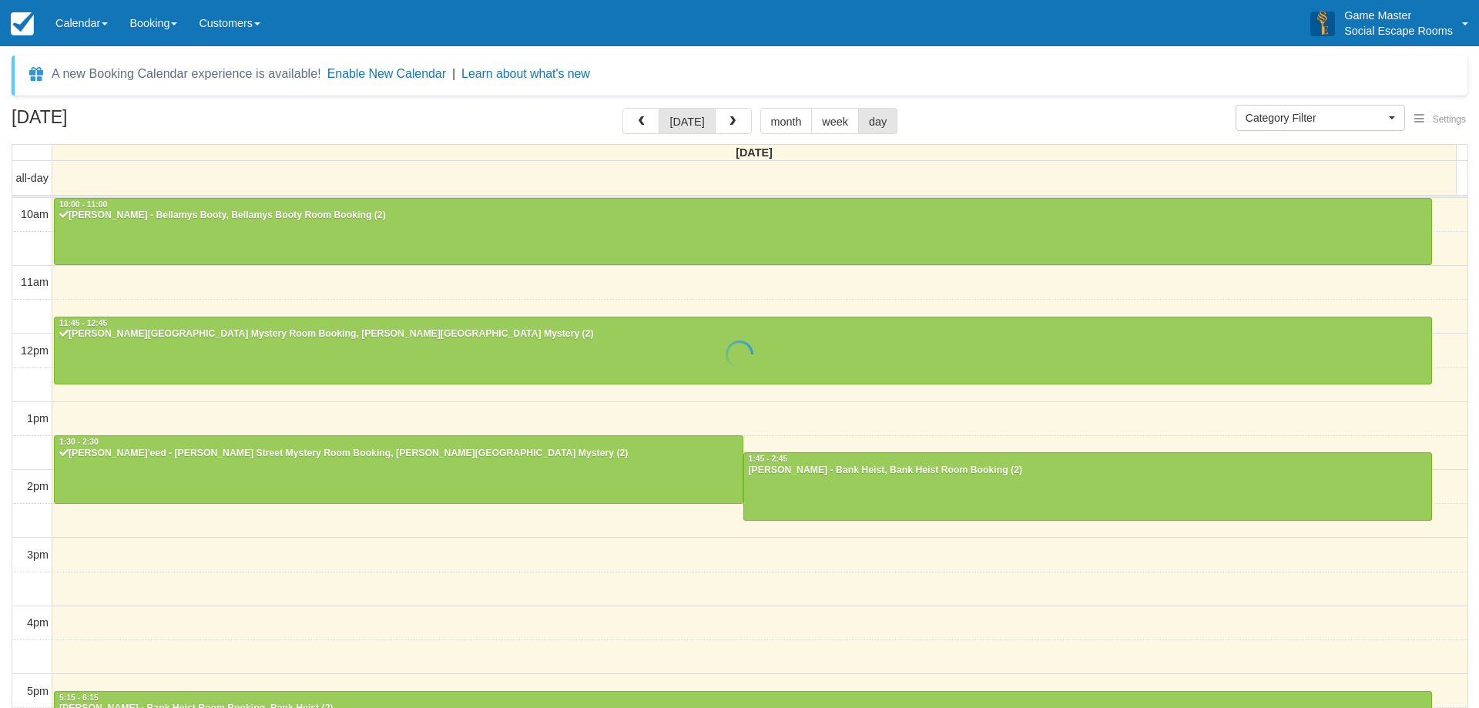
select select
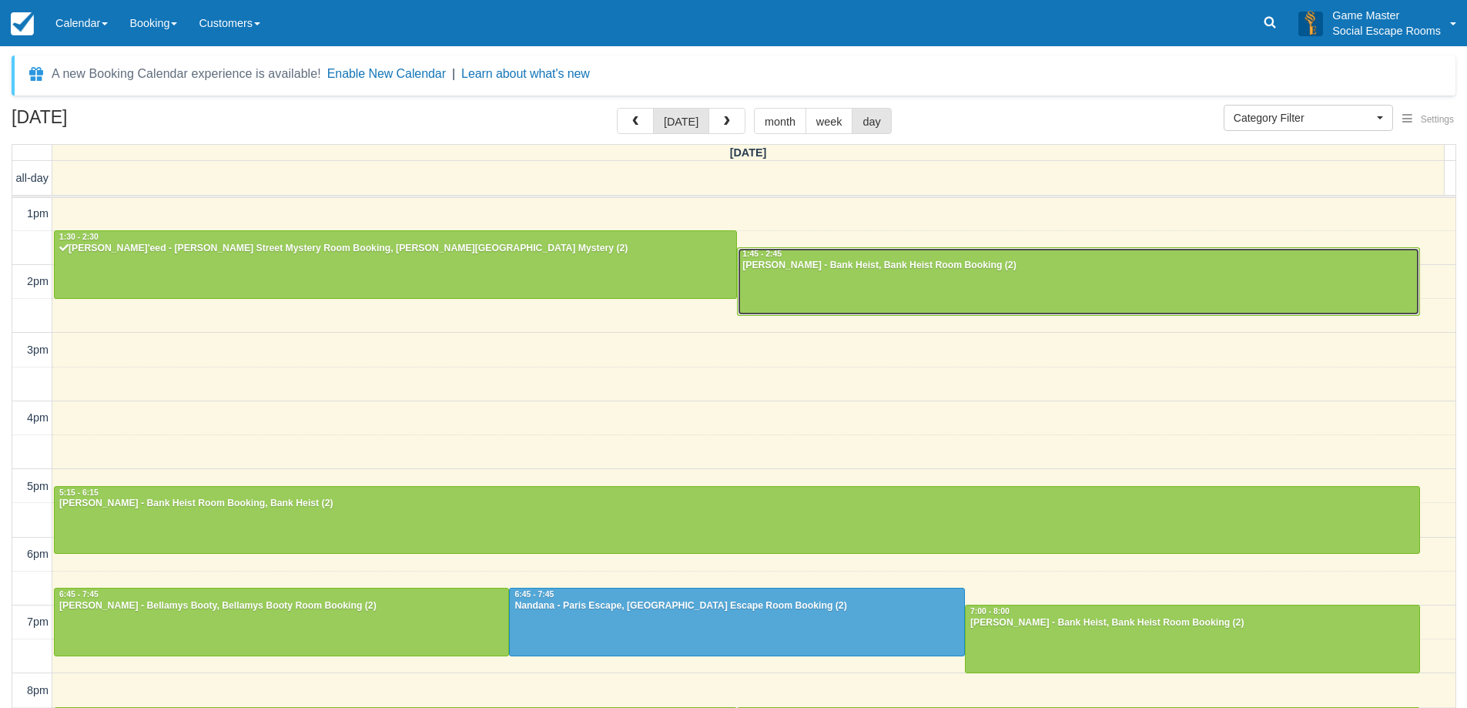
click at [852, 274] on div at bounding box center [1079, 281] width 682 height 66
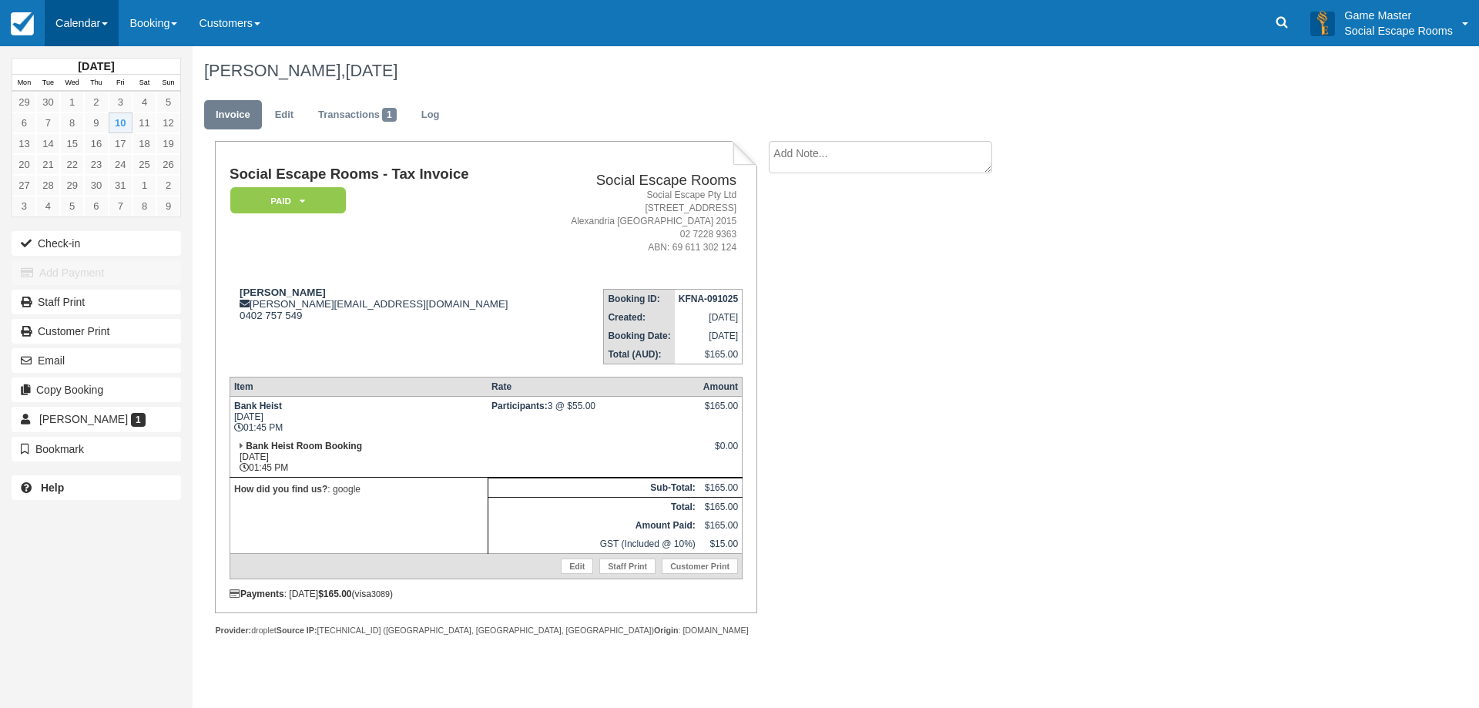
click at [69, 25] on link "Calendar" at bounding box center [82, 23] width 74 height 46
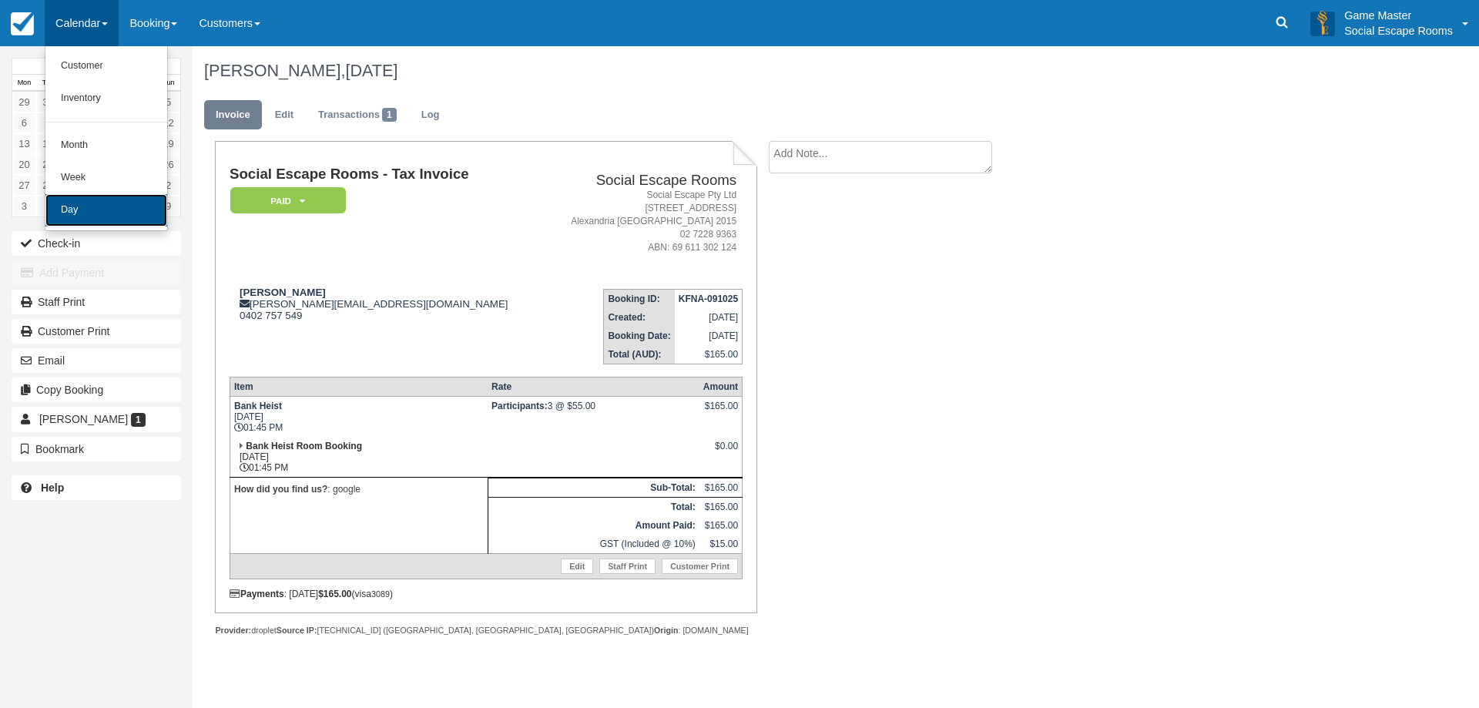
click at [87, 203] on link "Day" at bounding box center [106, 210] width 122 height 32
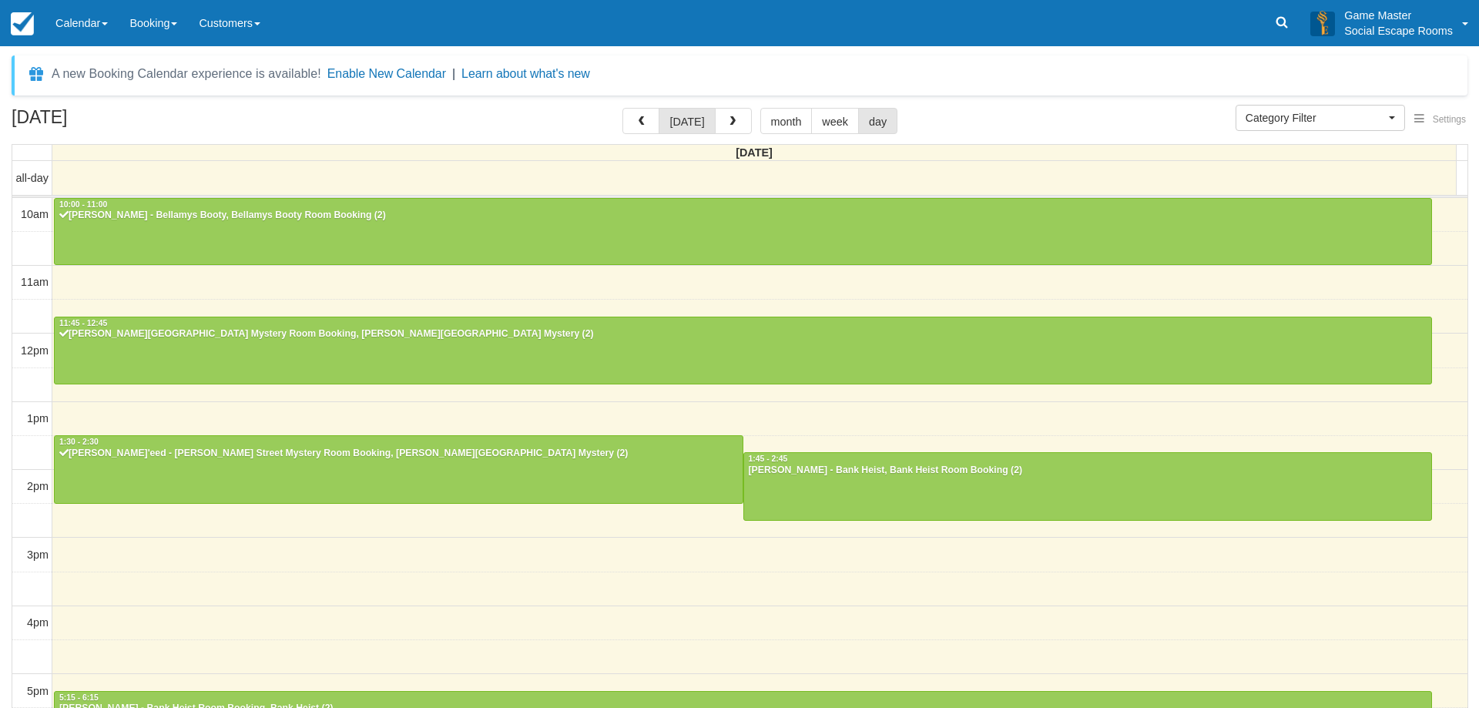
select select
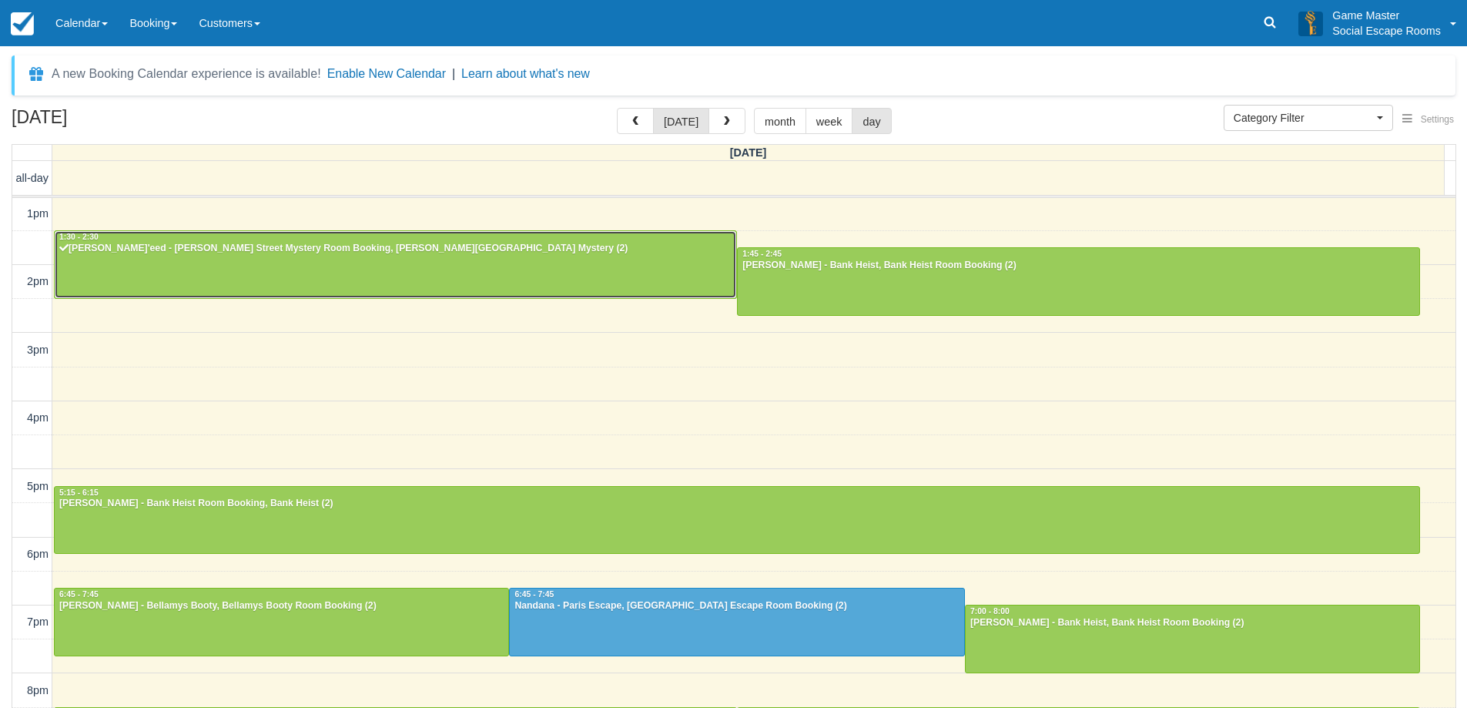
click at [150, 255] on div at bounding box center [396, 264] width 682 height 66
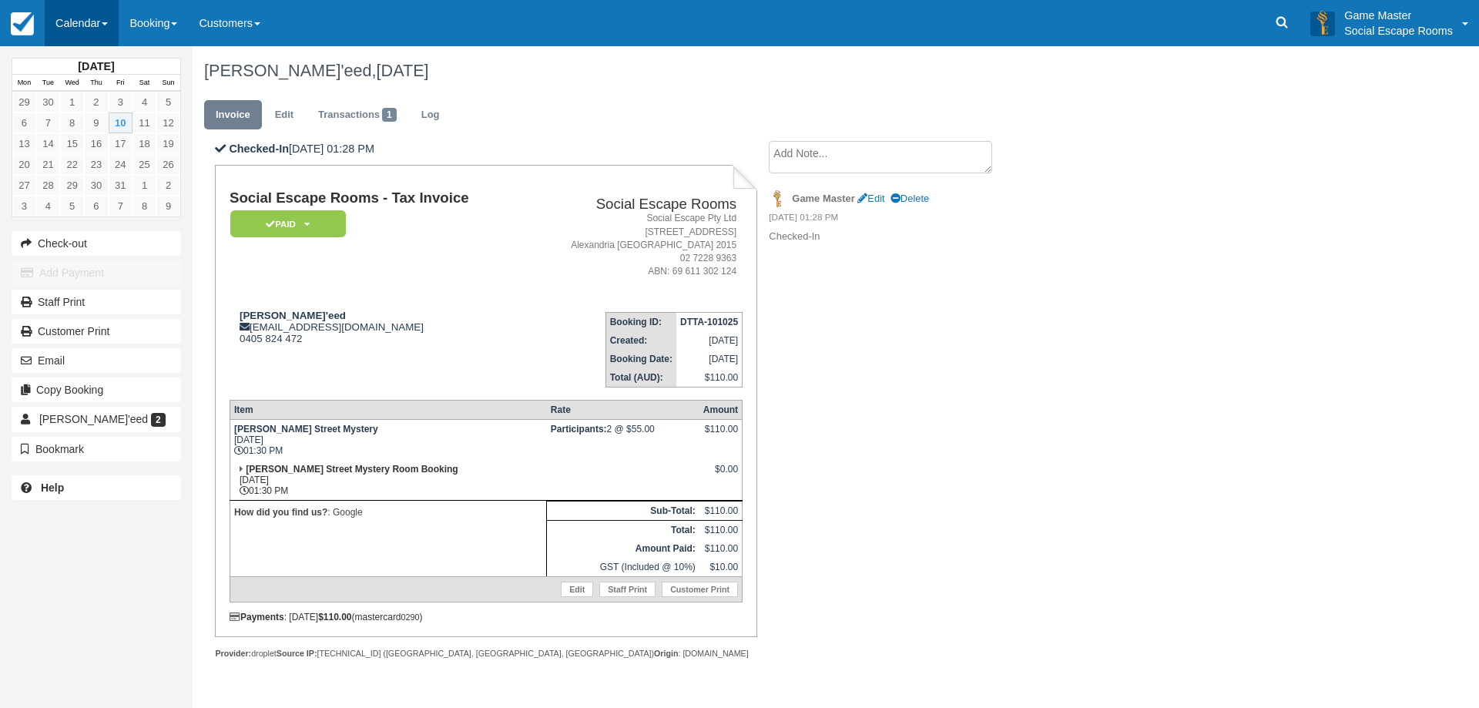
click at [82, 27] on link "Calendar" at bounding box center [82, 23] width 74 height 46
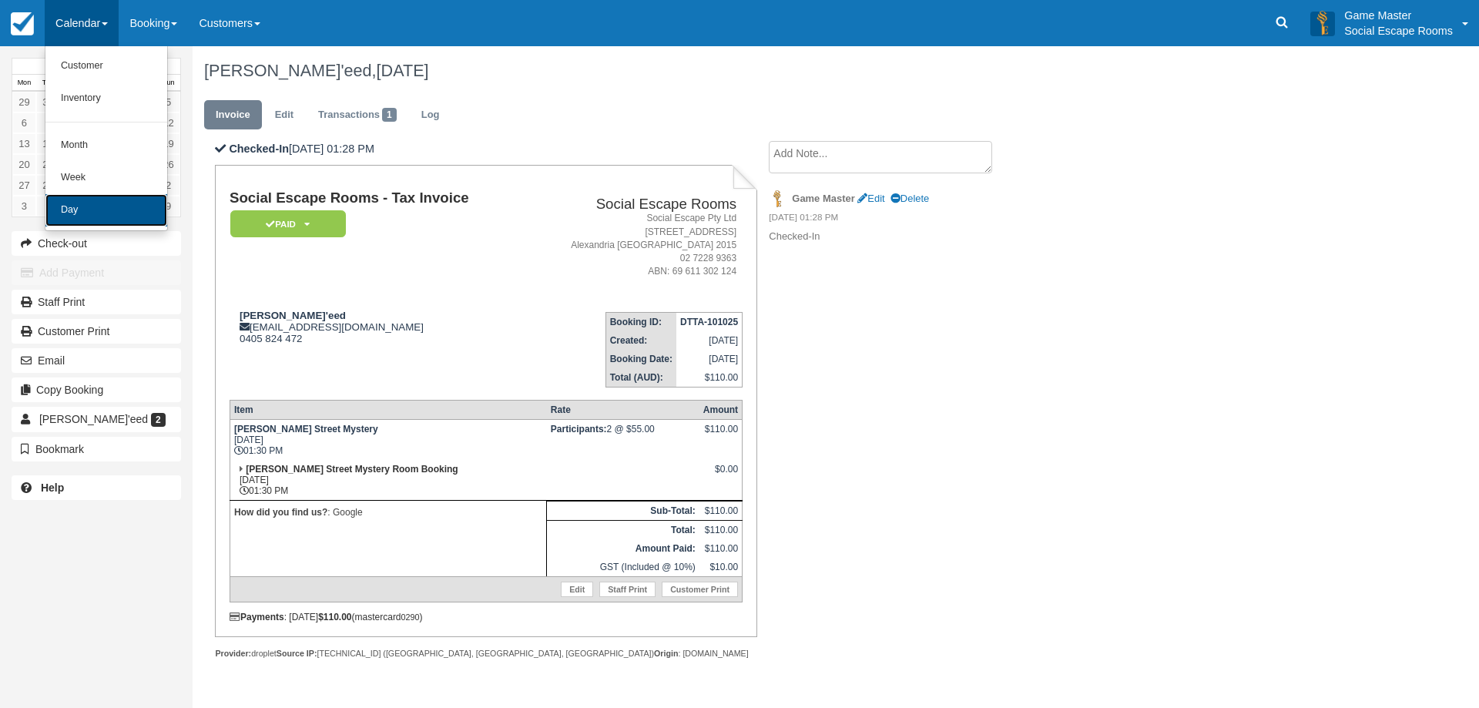
click at [99, 203] on link "Day" at bounding box center [106, 210] width 122 height 32
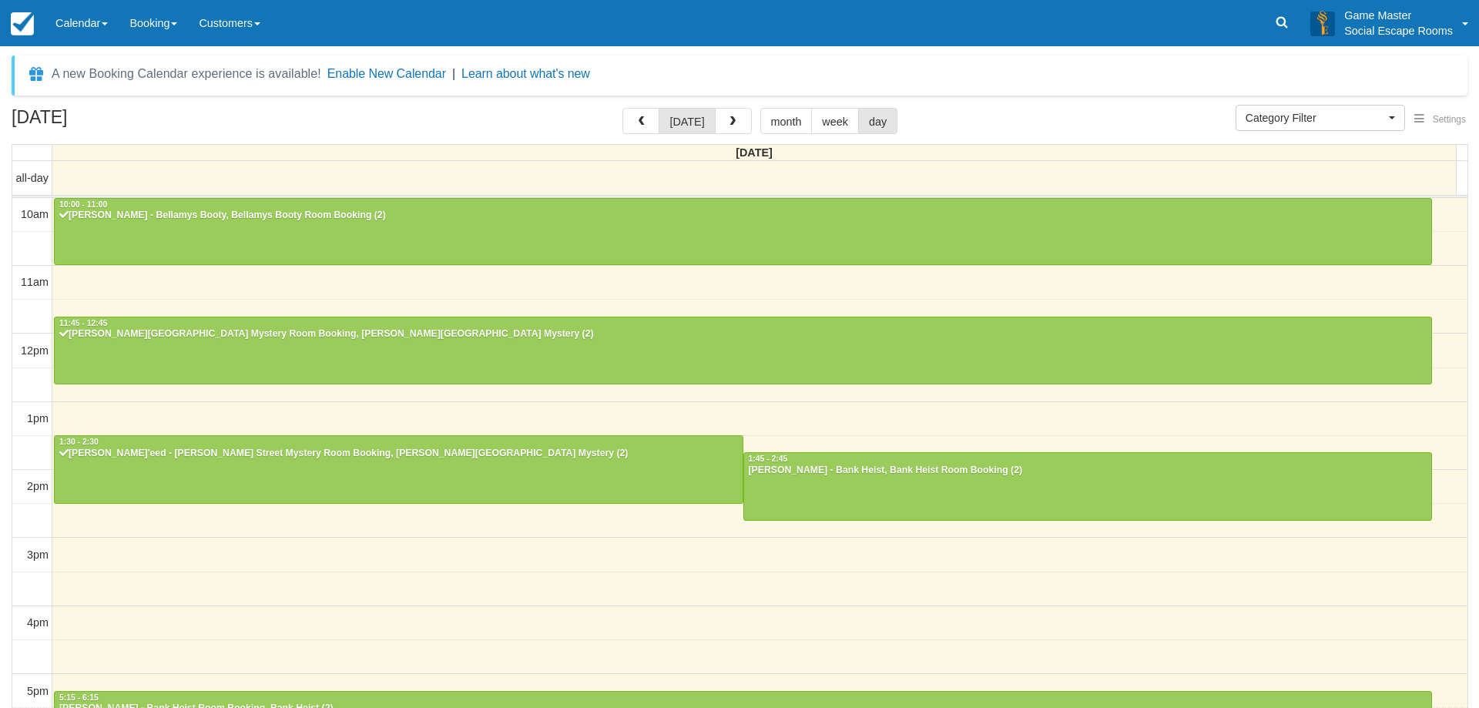
select select
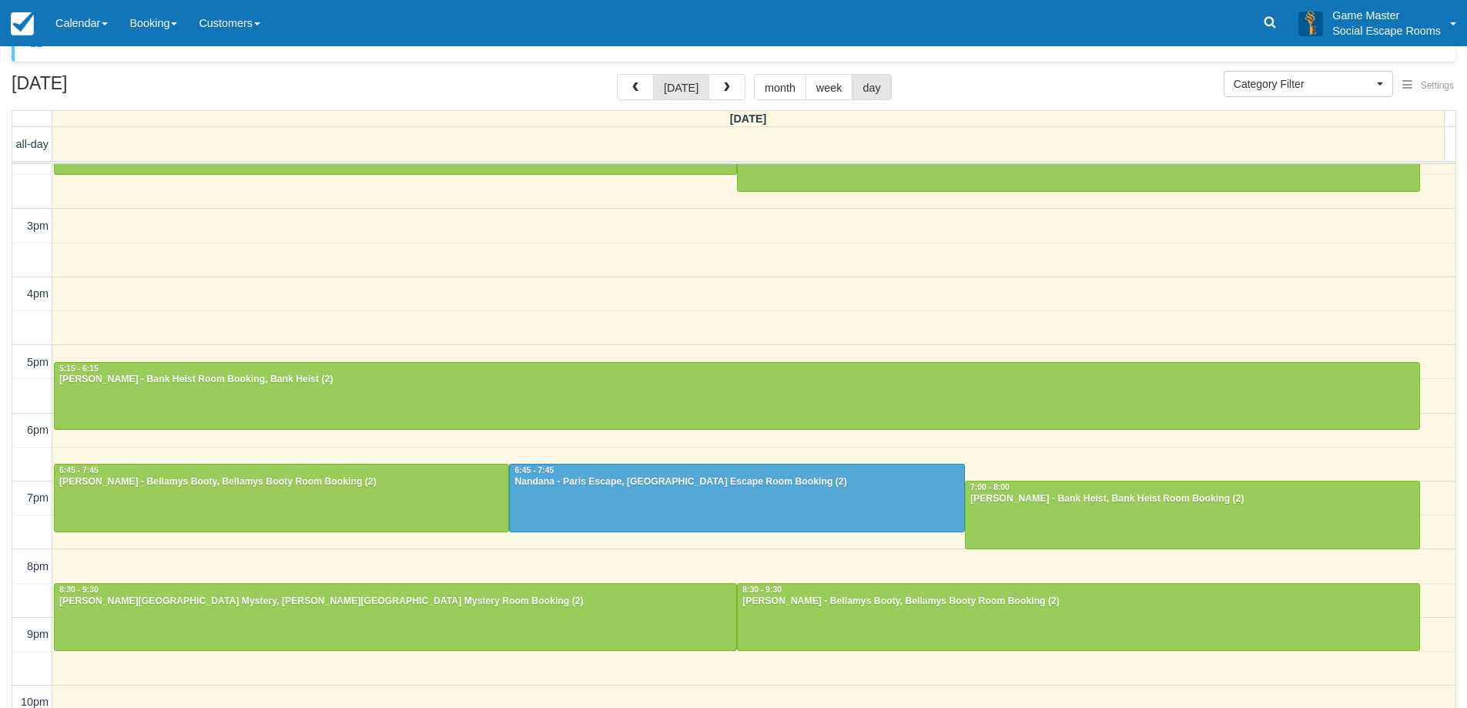
scroll to position [49, 0]
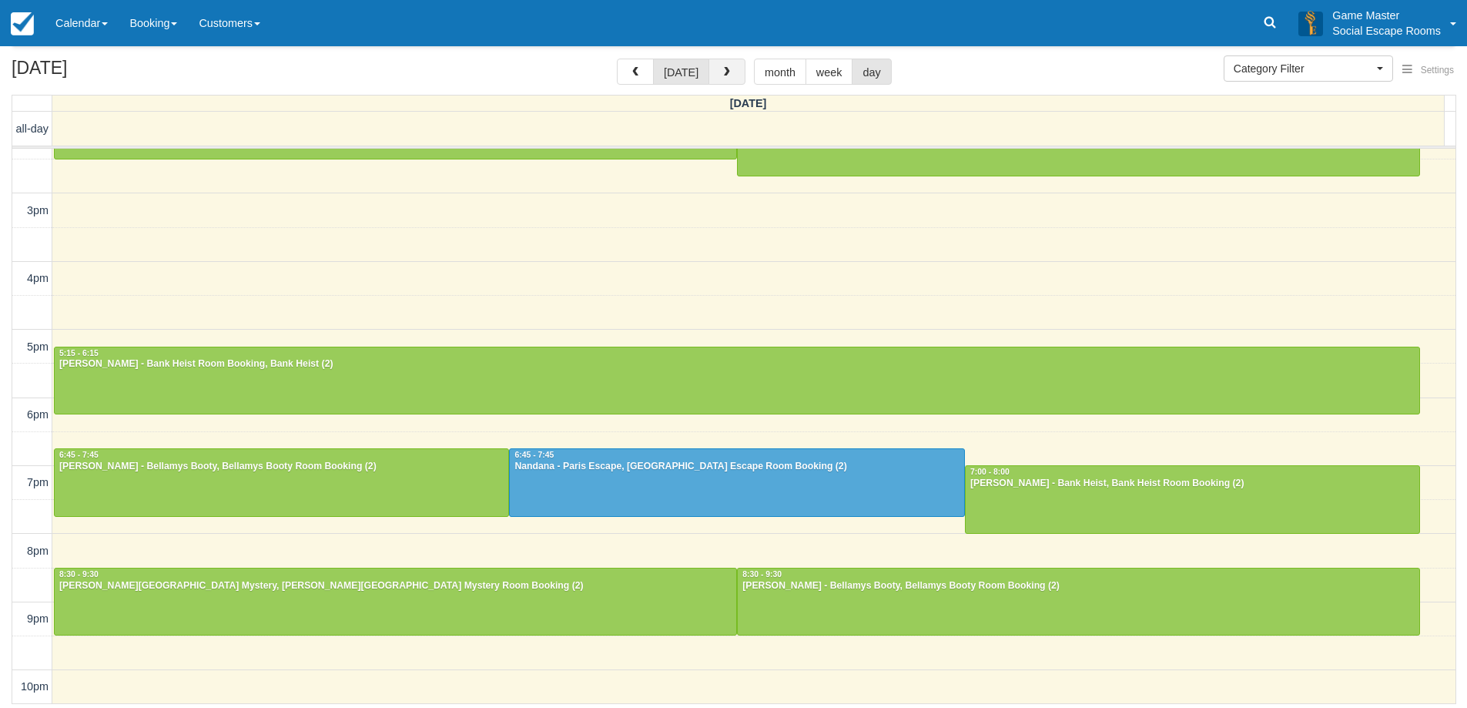
click at [735, 69] on button "button" at bounding box center [727, 72] width 37 height 26
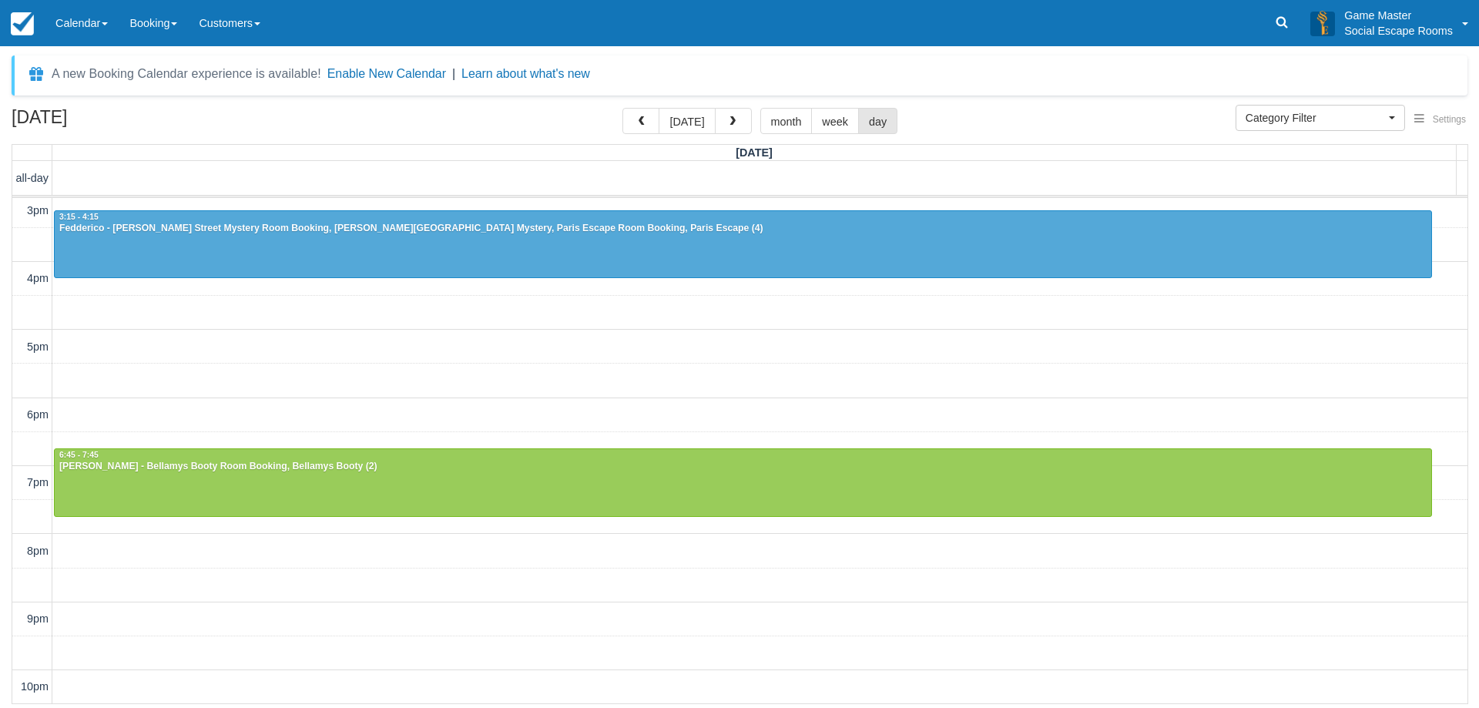
scroll to position [36, 0]
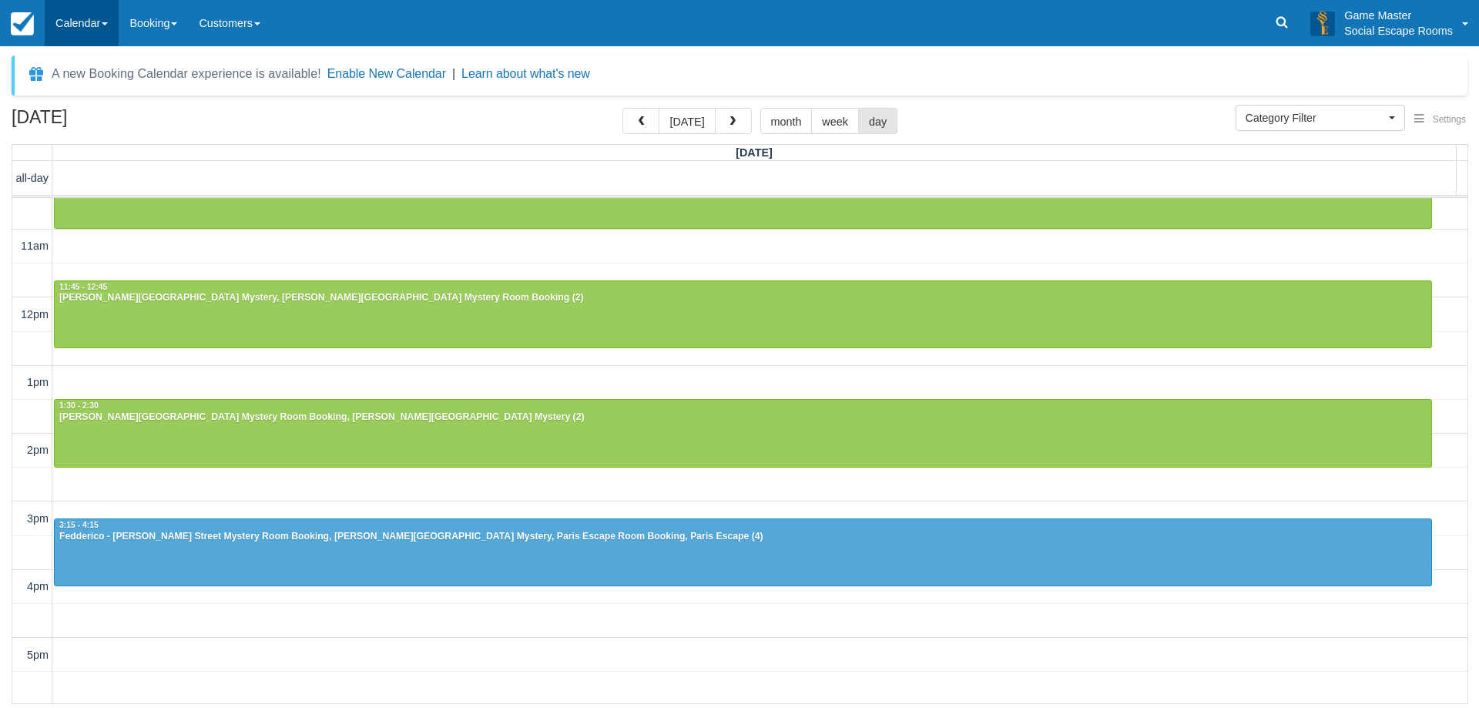
click at [99, 32] on link "Calendar" at bounding box center [82, 23] width 74 height 46
click at [120, 199] on link "Day" at bounding box center [106, 210] width 122 height 32
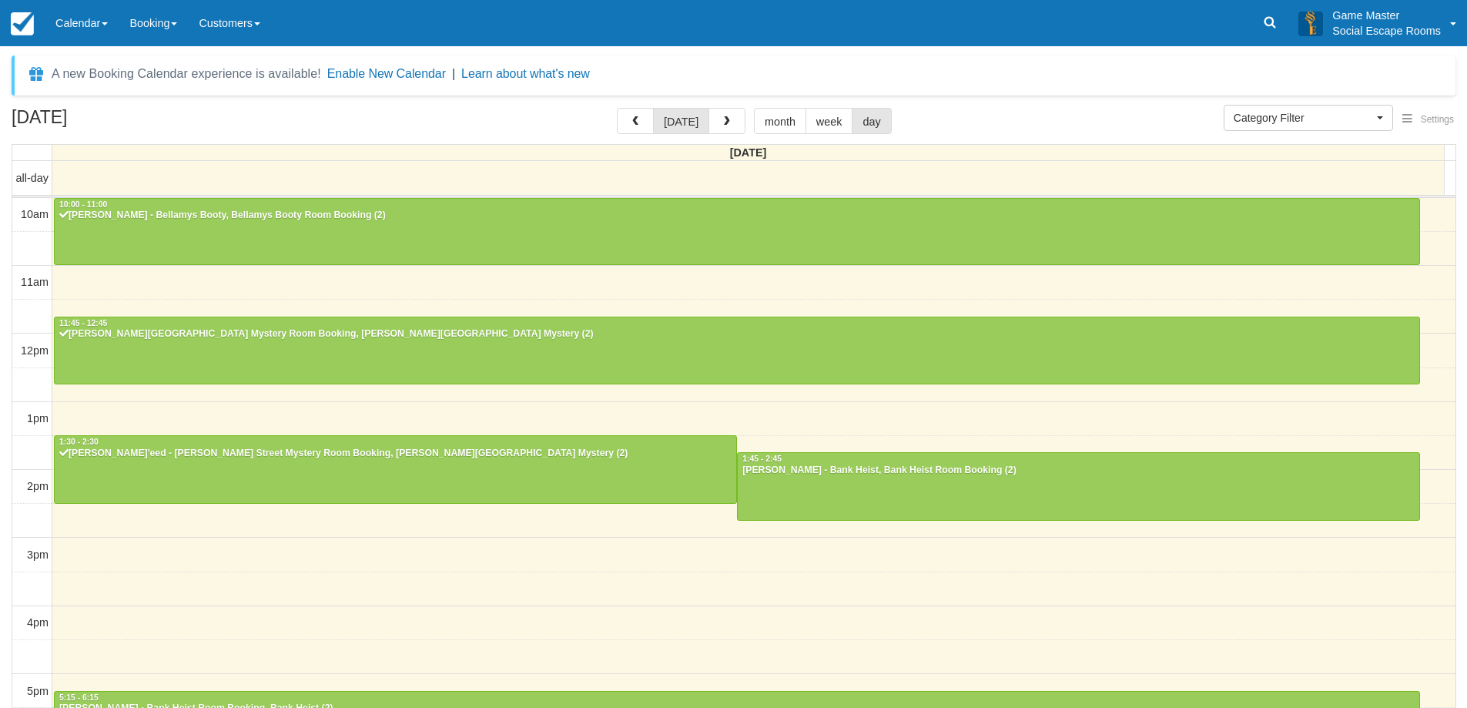
select select
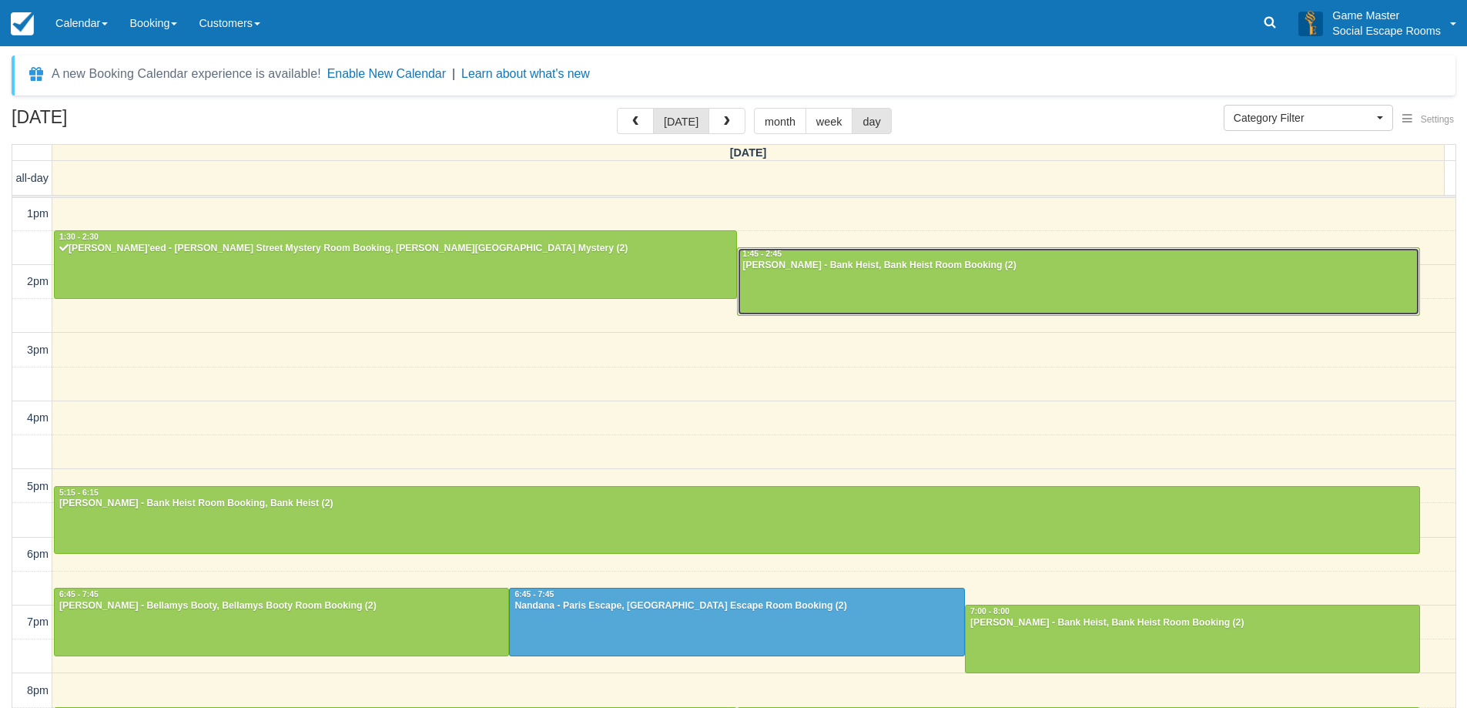
click at [820, 265] on div "Diana - Bank Heist, Bank Heist Room Booking (2)" at bounding box center [1079, 266] width 674 height 12
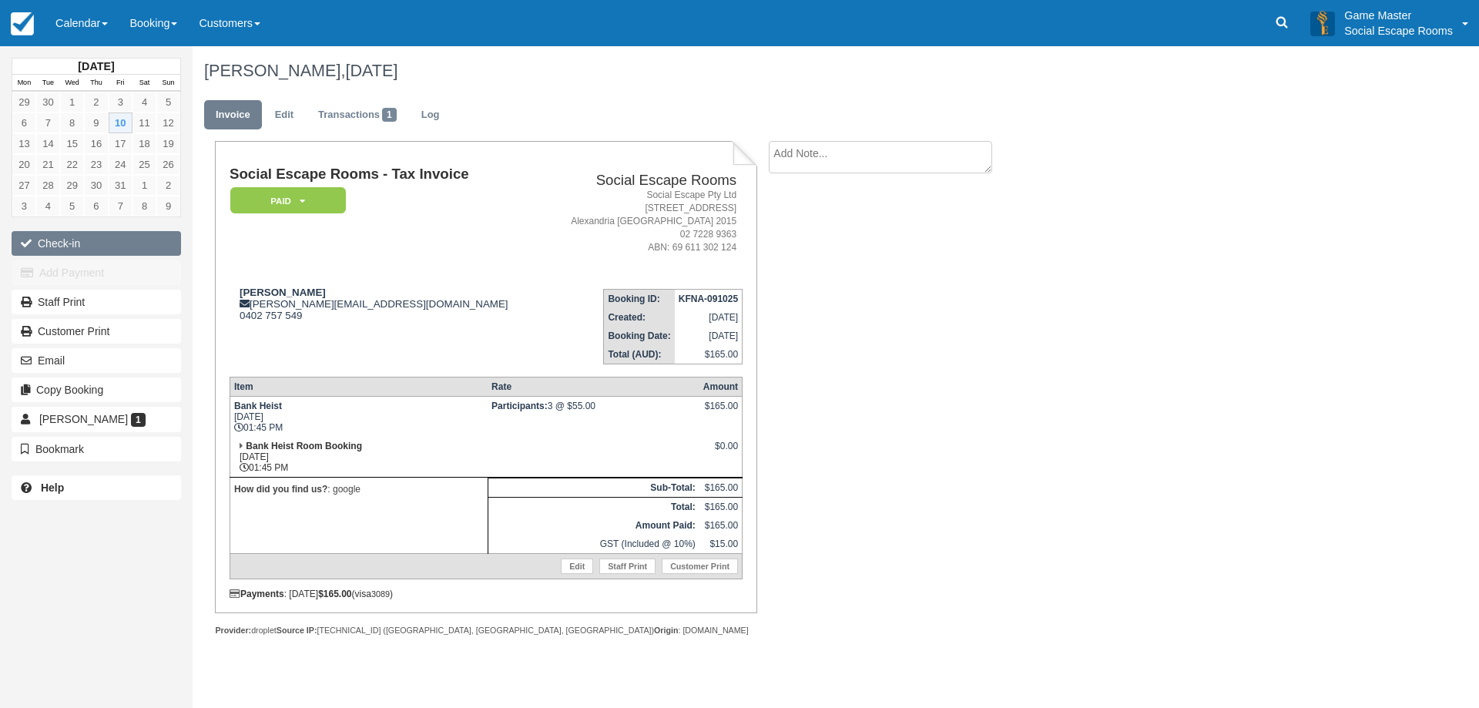
click at [102, 234] on button "Check-in" at bounding box center [96, 243] width 169 height 25
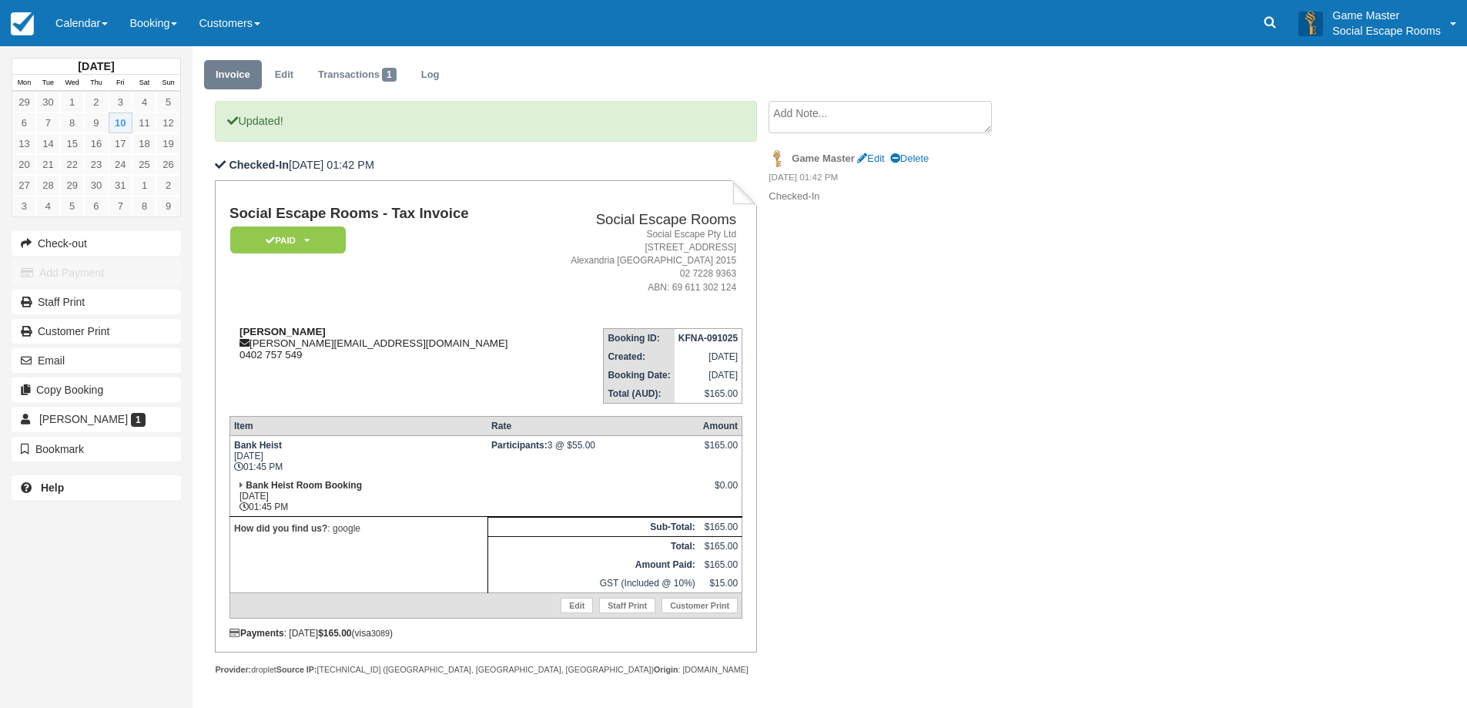
scroll to position [41, 0]
click at [266, 343] on div "Diana [EMAIL_ADDRESS][DOMAIN_NAME] 0402 757 549" at bounding box center [386, 342] width 313 height 35
drag, startPoint x: 266, startPoint y: 343, endPoint x: 307, endPoint y: 340, distance: 41.7
click at [307, 340] on div "Diana [EMAIL_ADDRESS][DOMAIN_NAME] 0402 757 549" at bounding box center [386, 342] width 313 height 35
click at [563, 260] on address "Social Escape Pty Ltd [STREET_ADDRESS] 02 7228 9363 ABN: 69 611 302 124" at bounding box center [642, 260] width 188 height 66
